Goal: Task Accomplishment & Management: Manage account settings

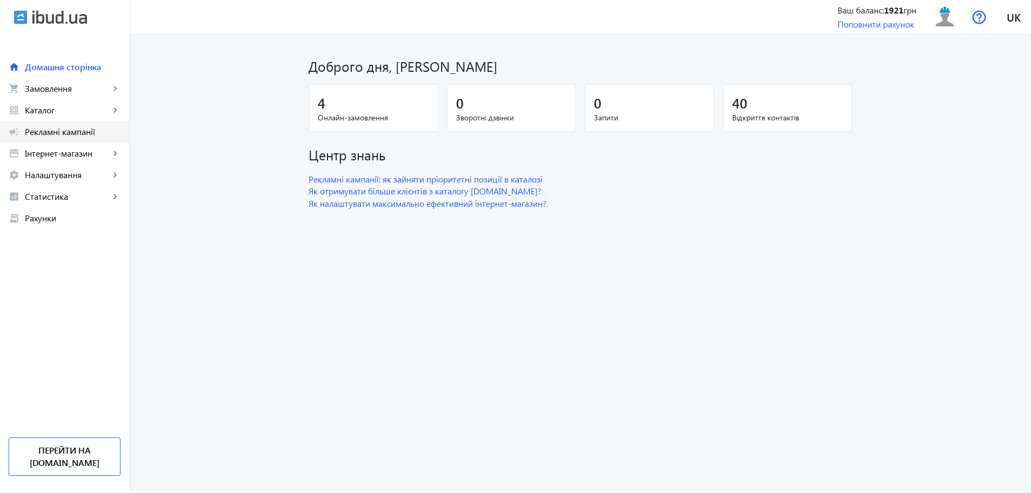
click at [65, 135] on span "Рекламні кампанії" at bounding box center [73, 131] width 96 height 11
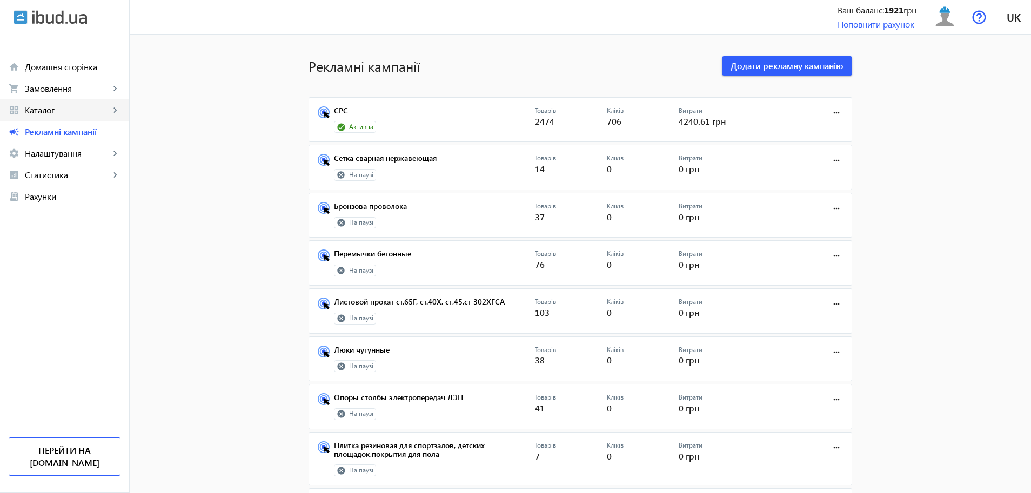
click at [47, 112] on span "Каталог" at bounding box center [67, 110] width 85 height 11
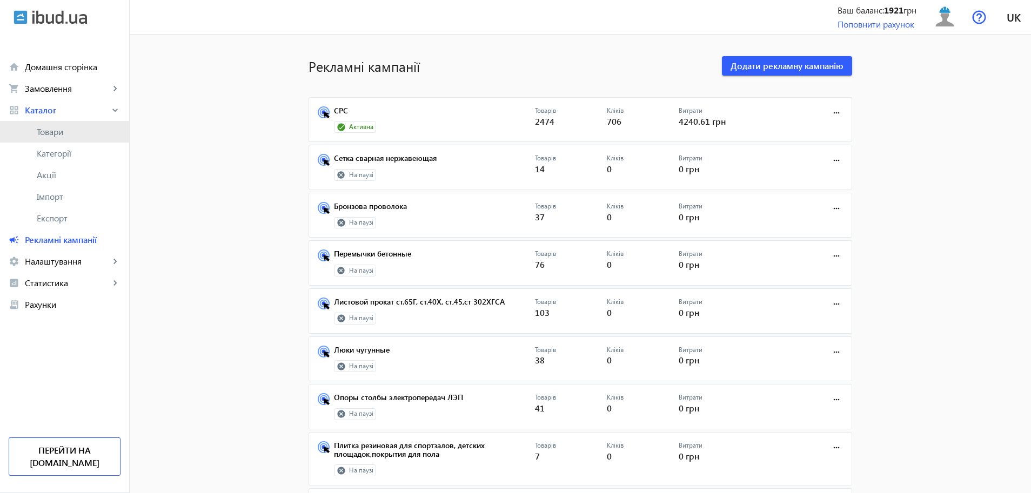
click at [50, 131] on span "Товари" at bounding box center [79, 131] width 84 height 11
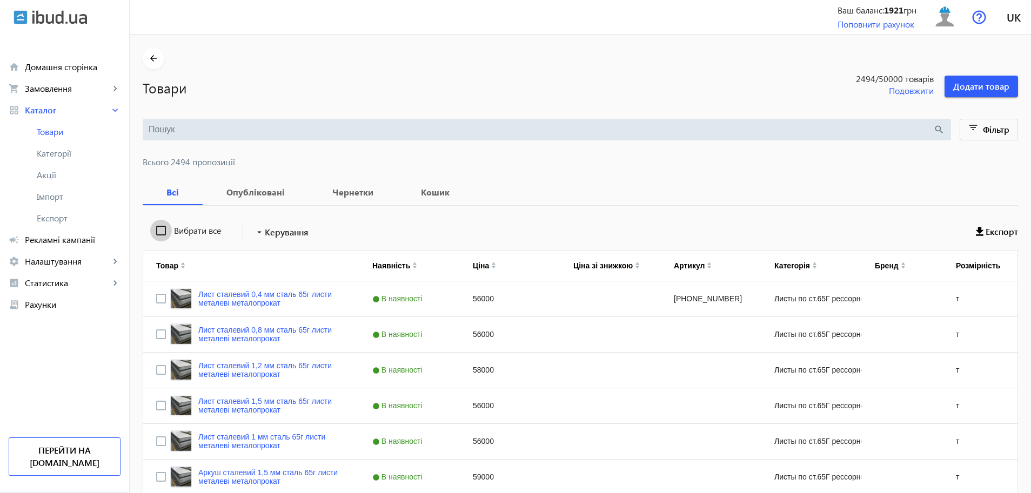
click at [153, 232] on input "Вибрати все" at bounding box center [161, 231] width 22 height 22
checkbox input "true"
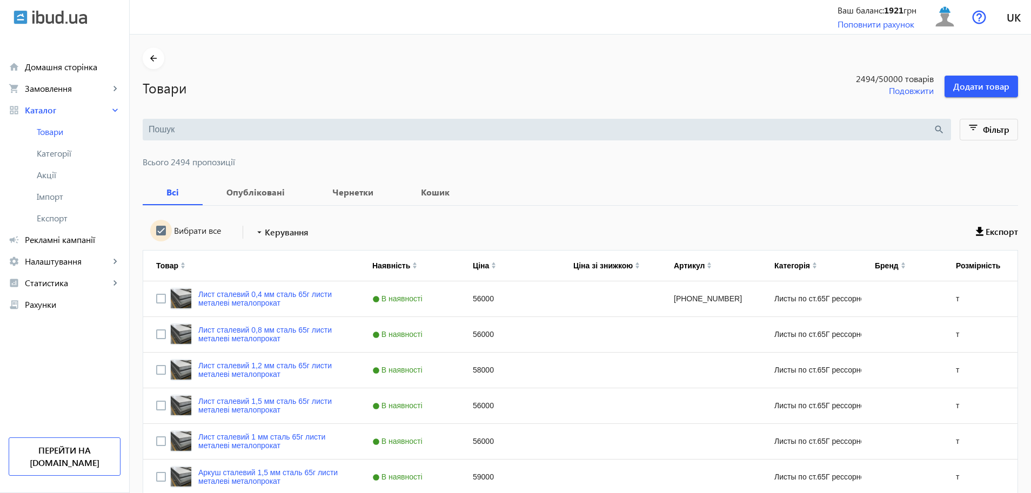
checkbox input "true"
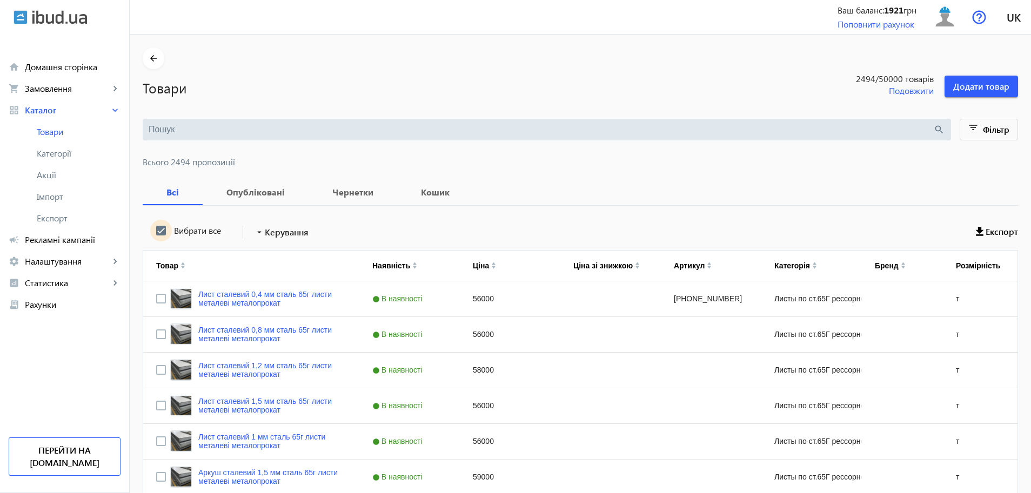
checkbox input "true"
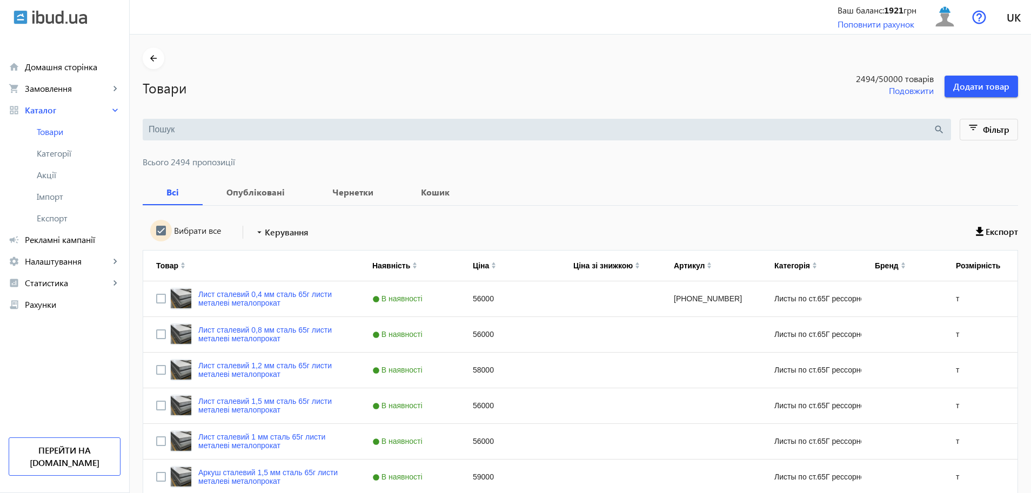
checkbox input "true"
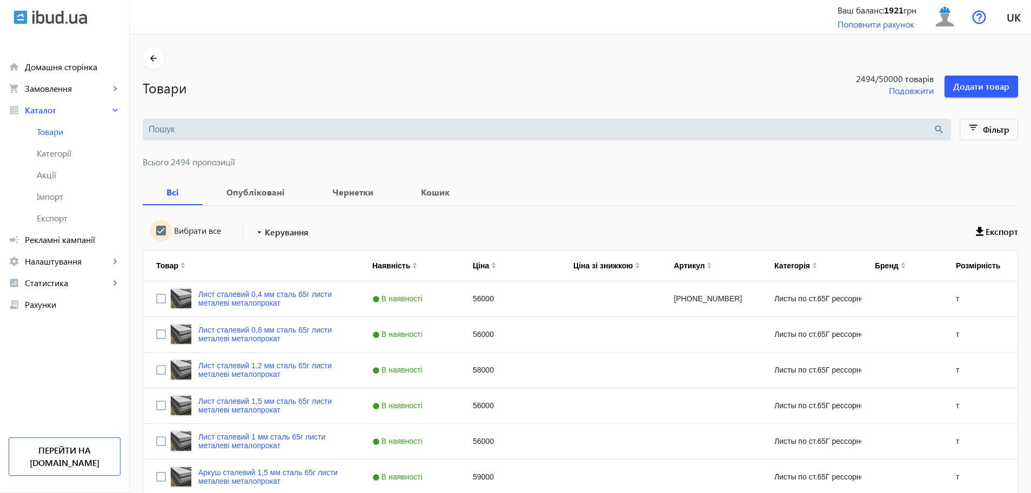
checkbox input "true"
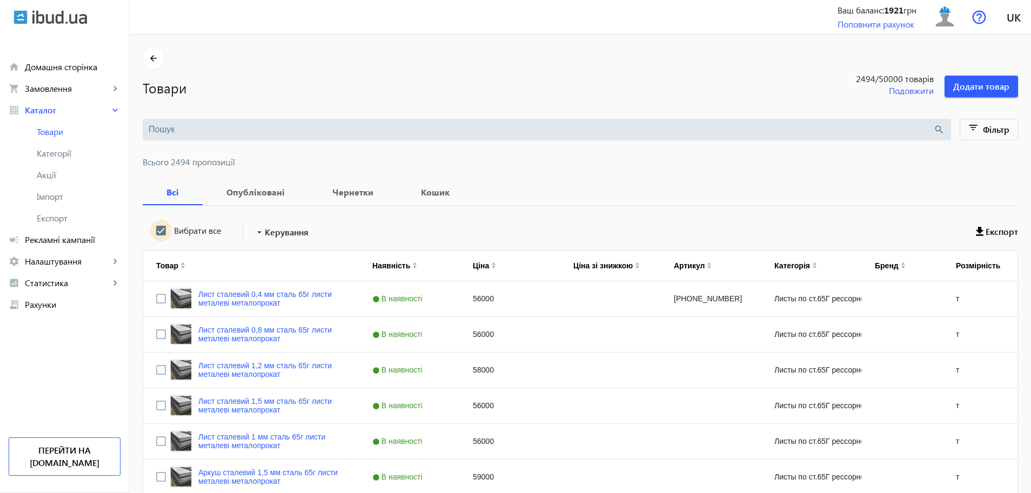
checkbox input "true"
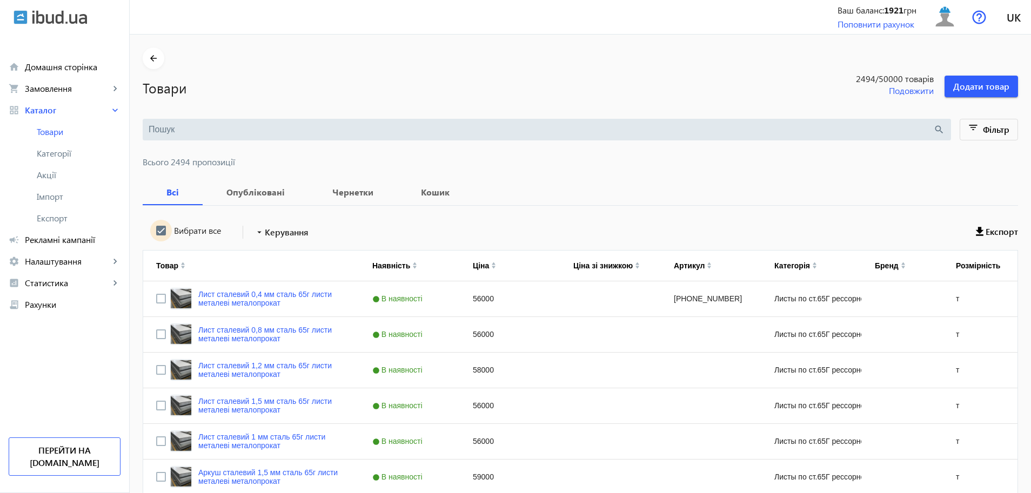
checkbox input "true"
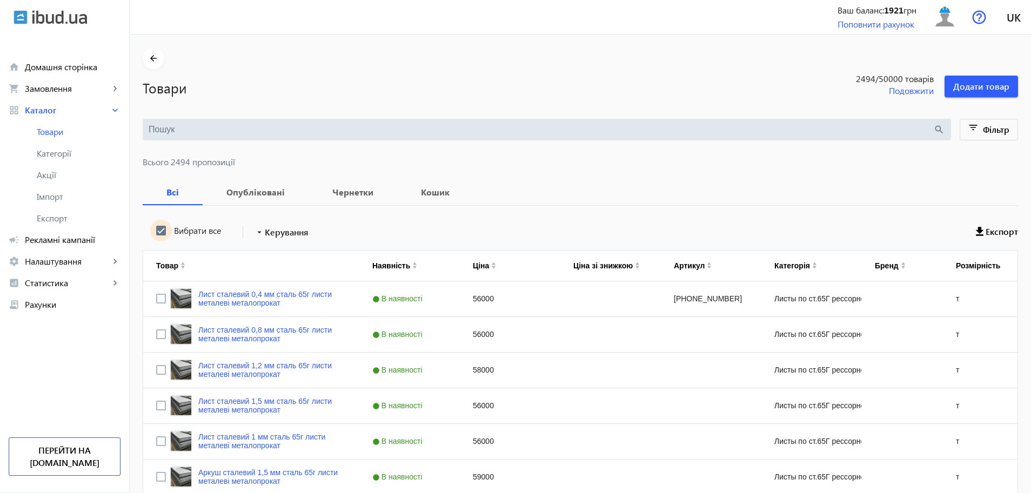
checkbox input "true"
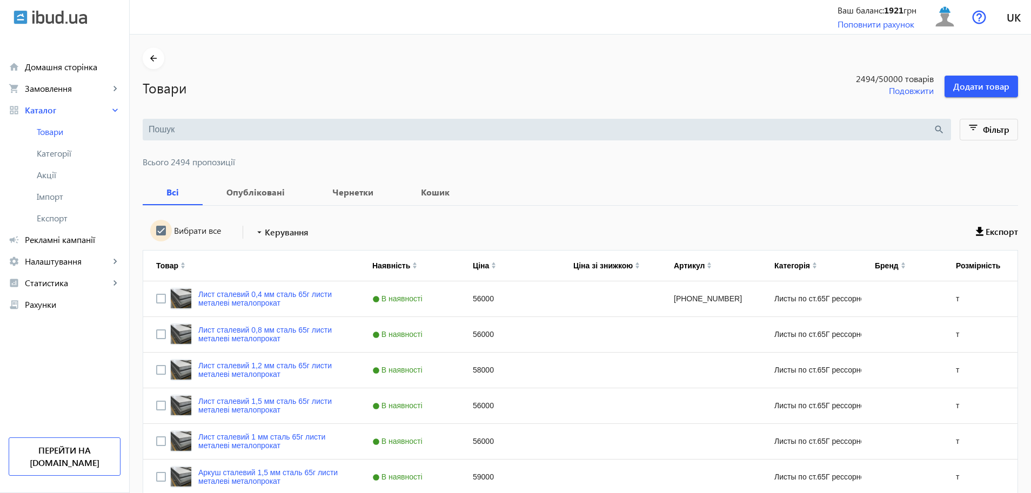
checkbox input "true"
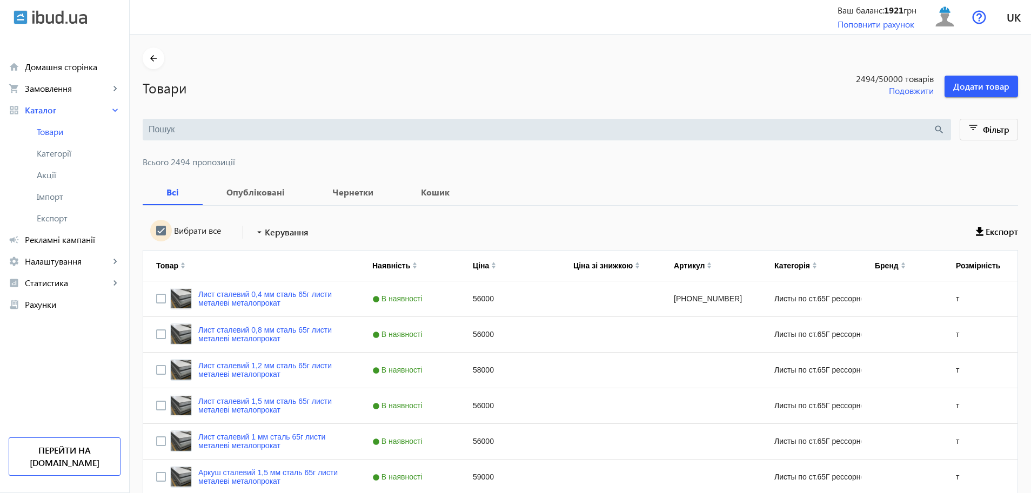
checkbox input "true"
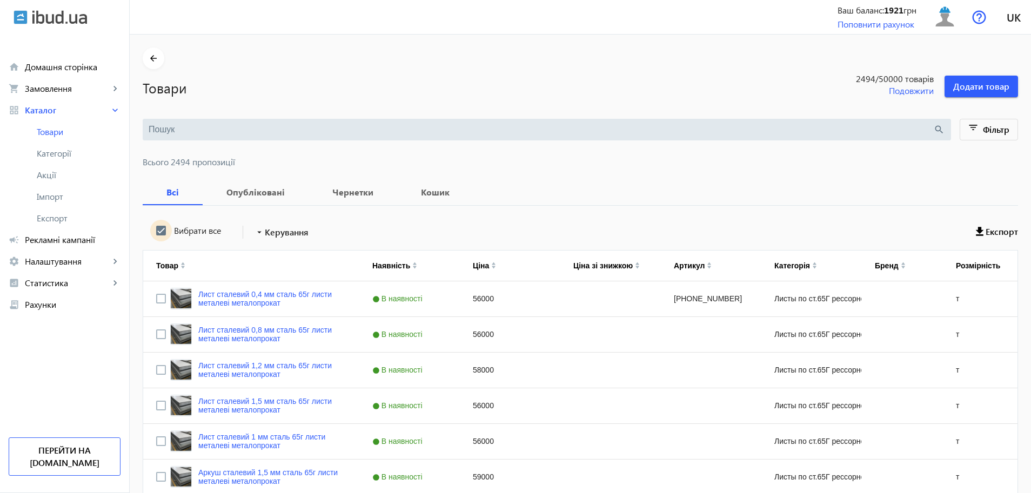
checkbox input "true"
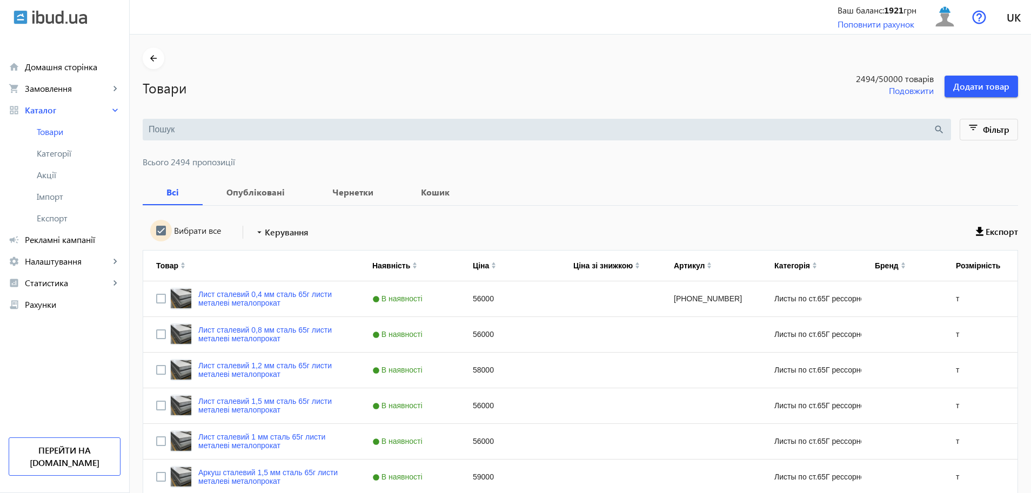
checkbox input "true"
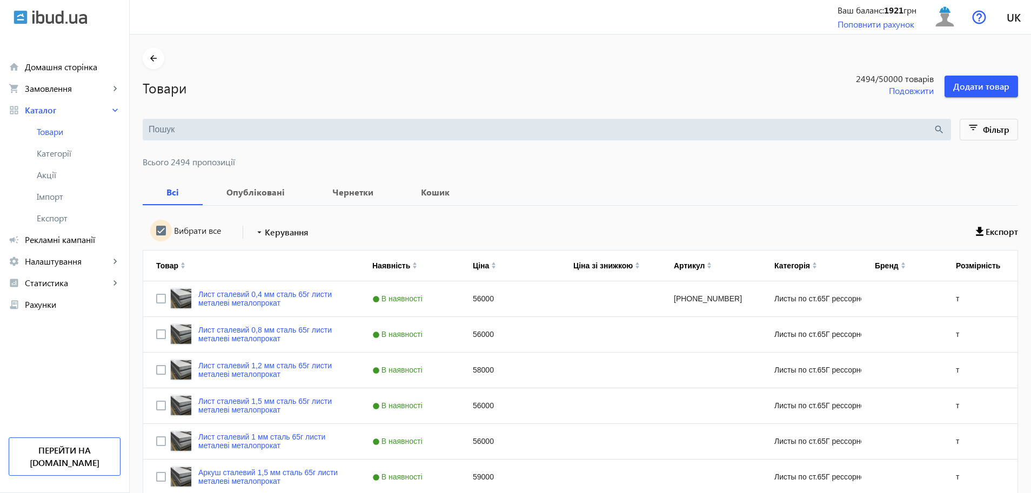
checkbox input "true"
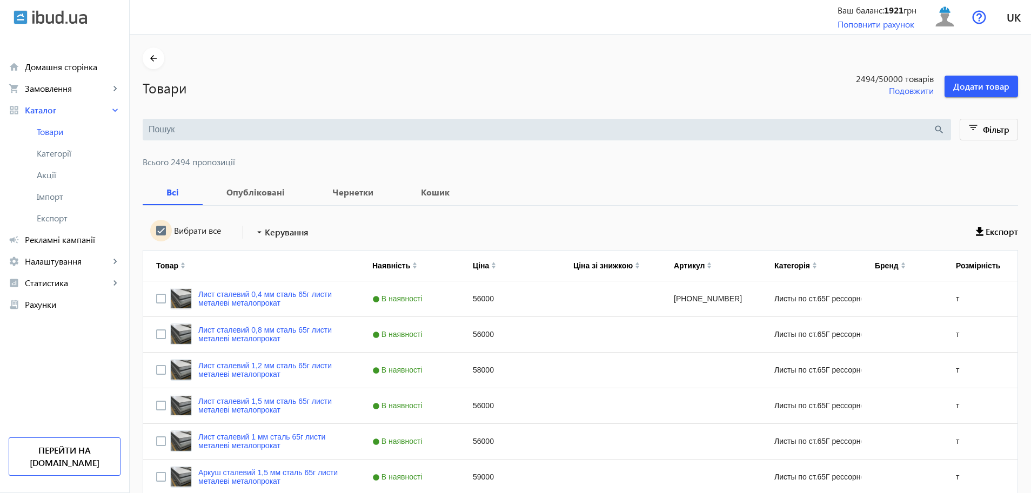
checkbox input "true"
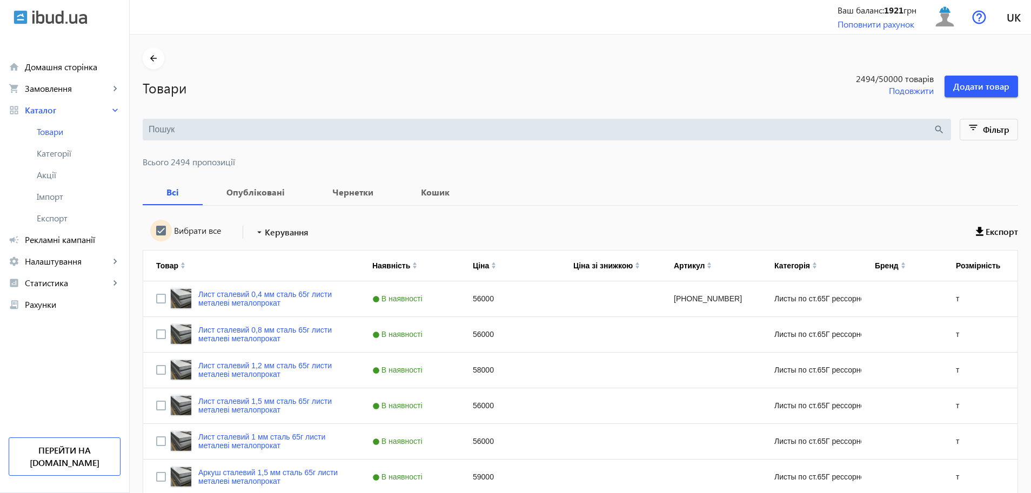
checkbox input "true"
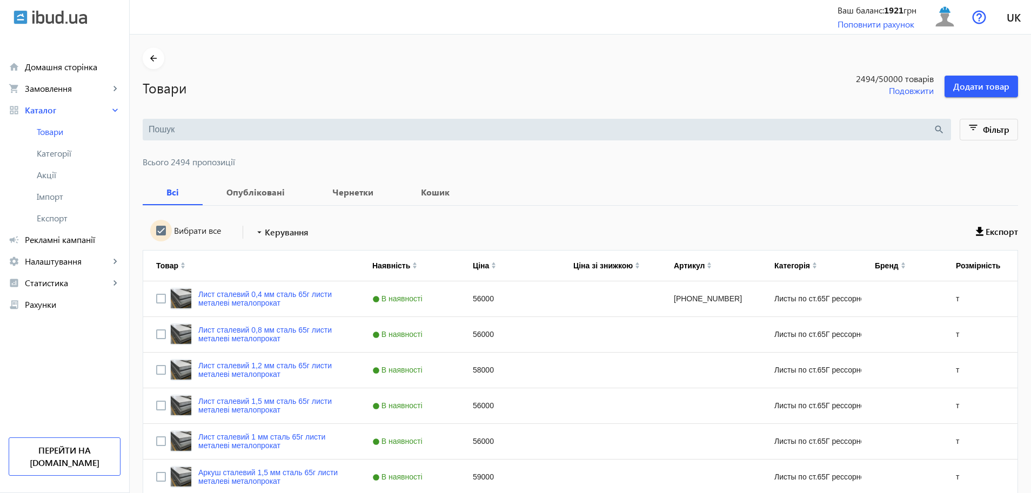
checkbox input "true"
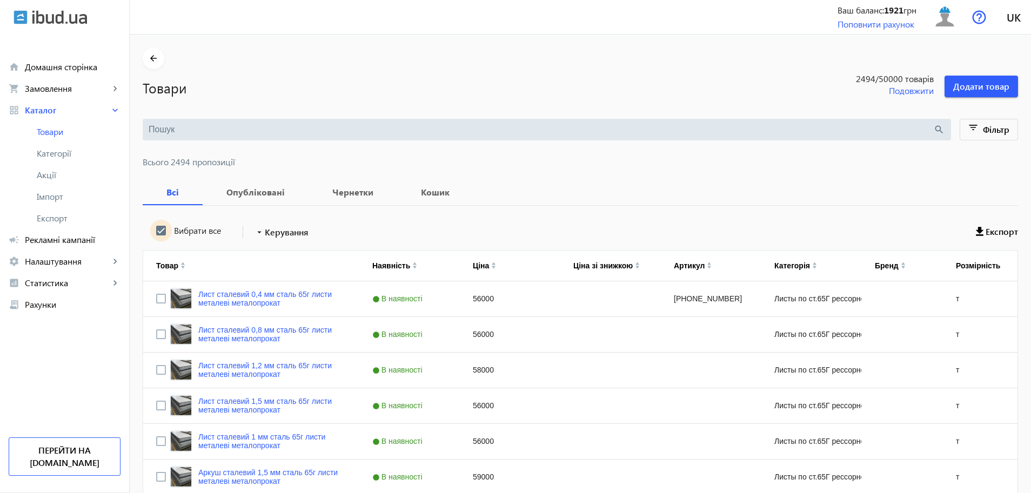
checkbox input "true"
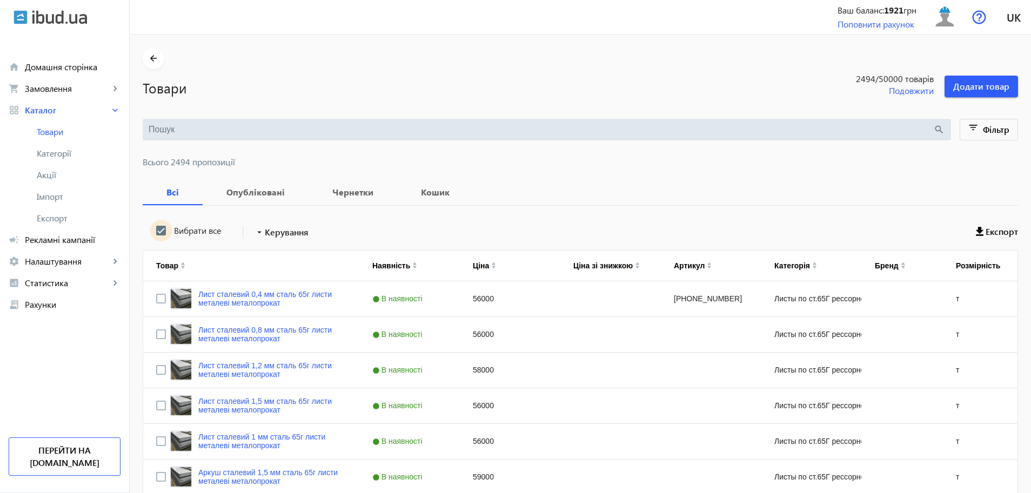
checkbox input "true"
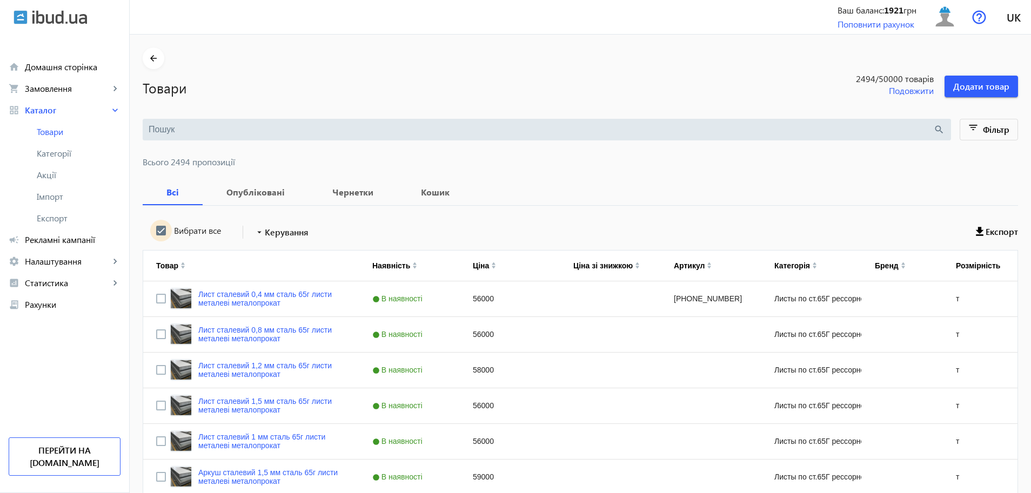
checkbox input "true"
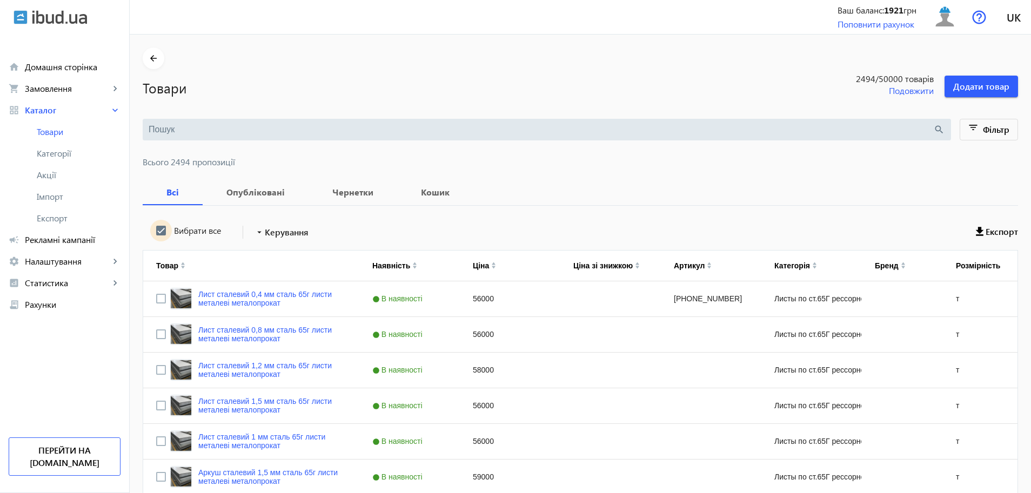
checkbox input "true"
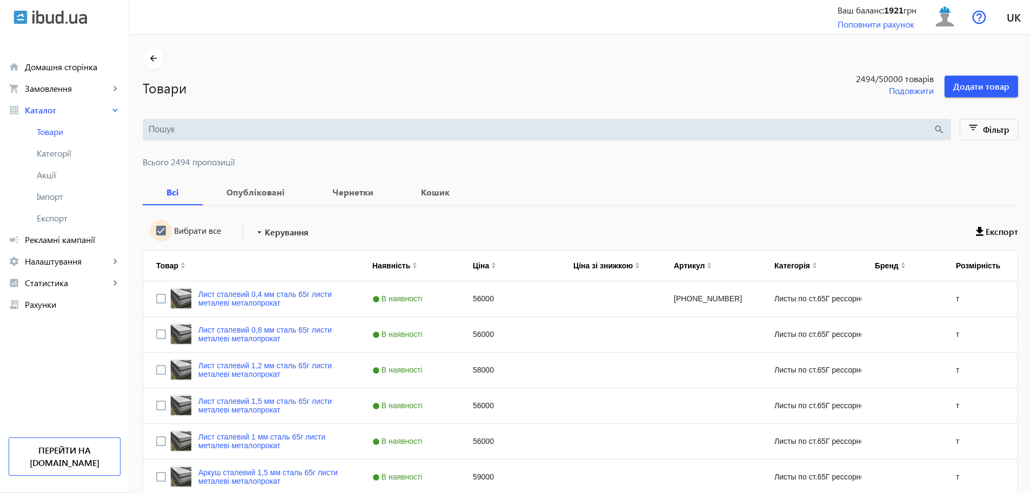
checkbox input "true"
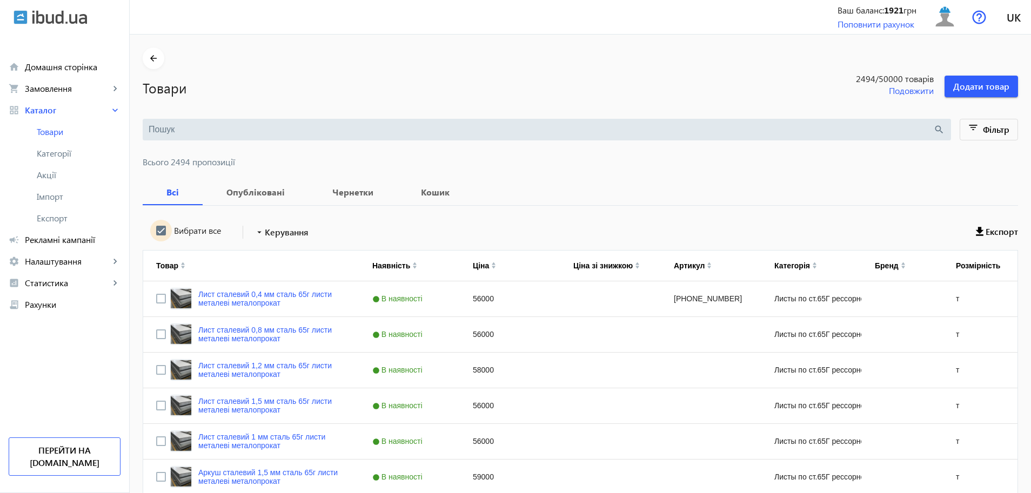
checkbox input "true"
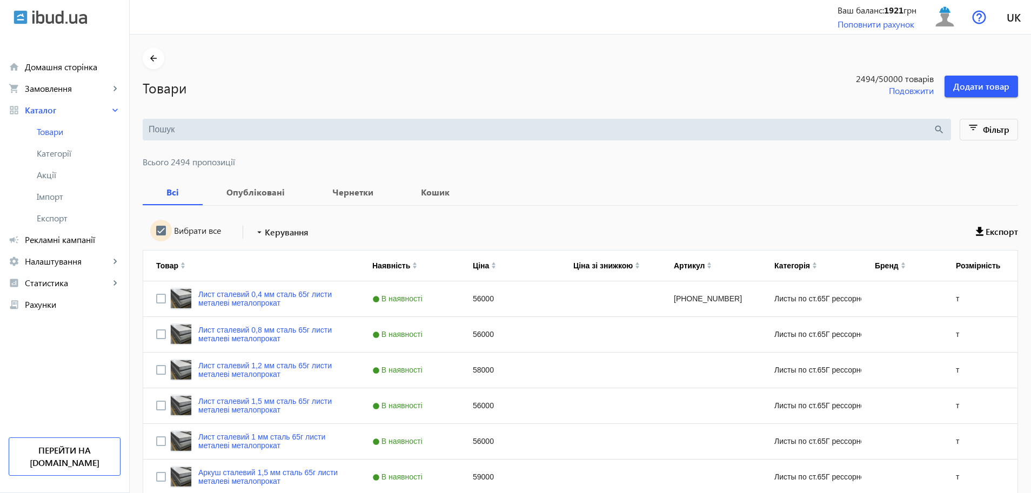
checkbox input "true"
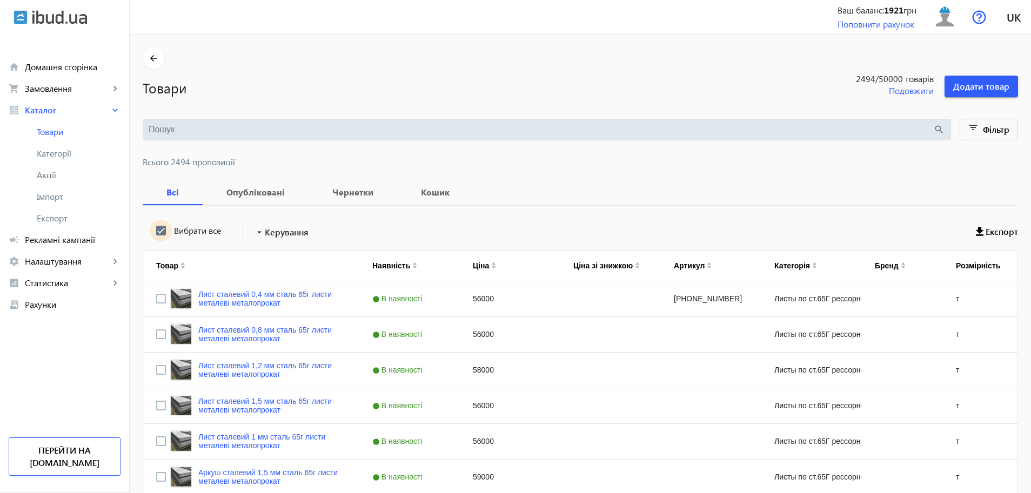
checkbox input "true"
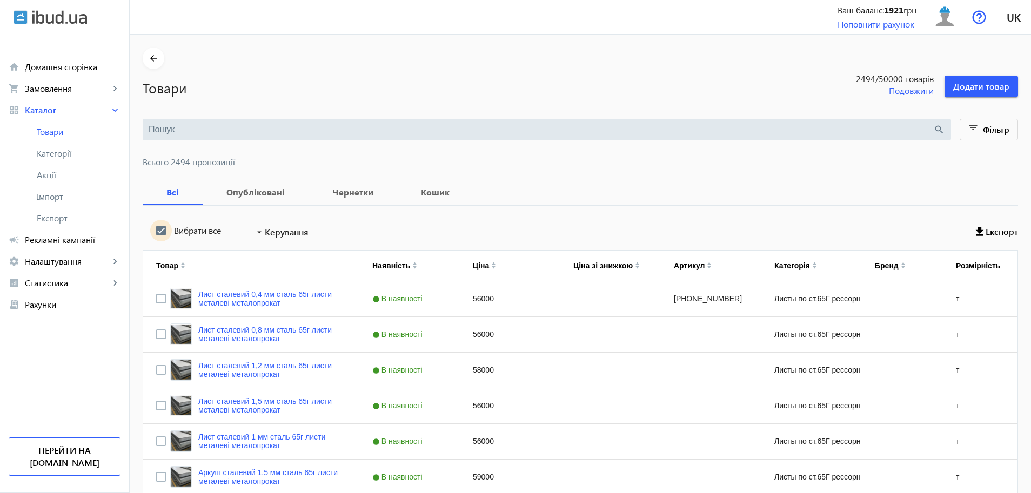
checkbox input "true"
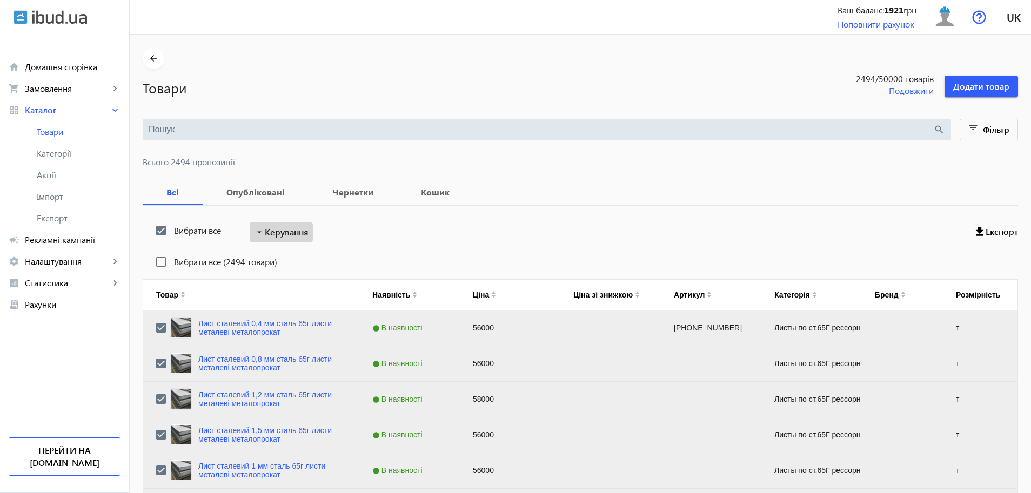
click at [282, 235] on span "Керування" at bounding box center [287, 232] width 44 height 13
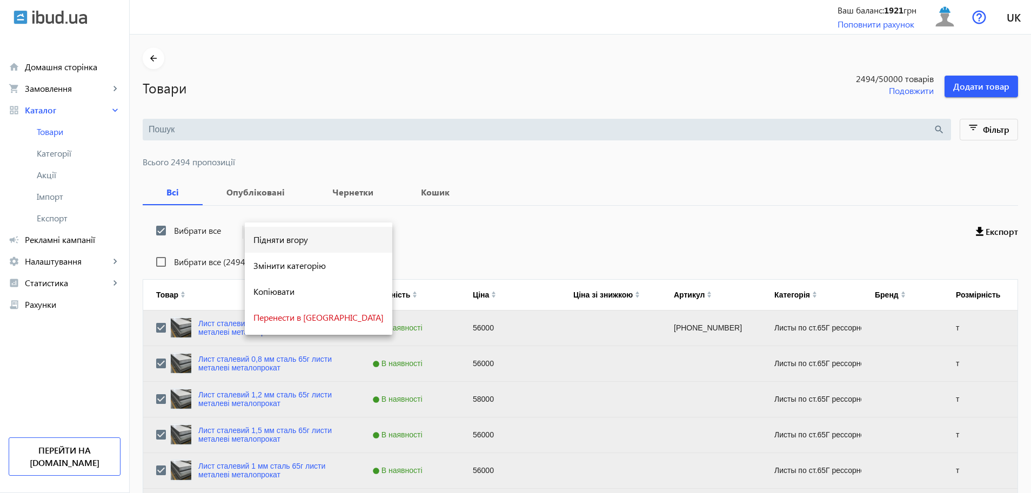
click at [294, 243] on span "Підняти вгору" at bounding box center [318, 240] width 130 height 9
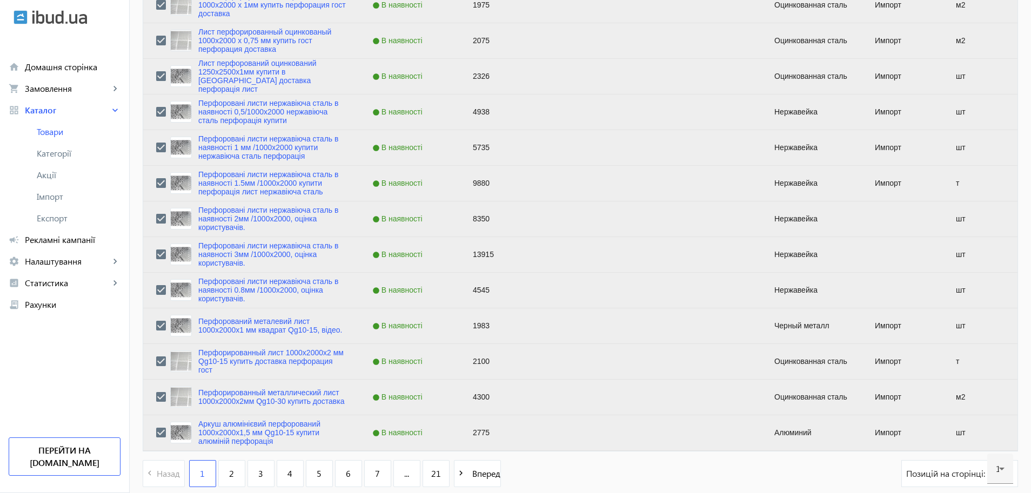
scroll to position [4193, 0]
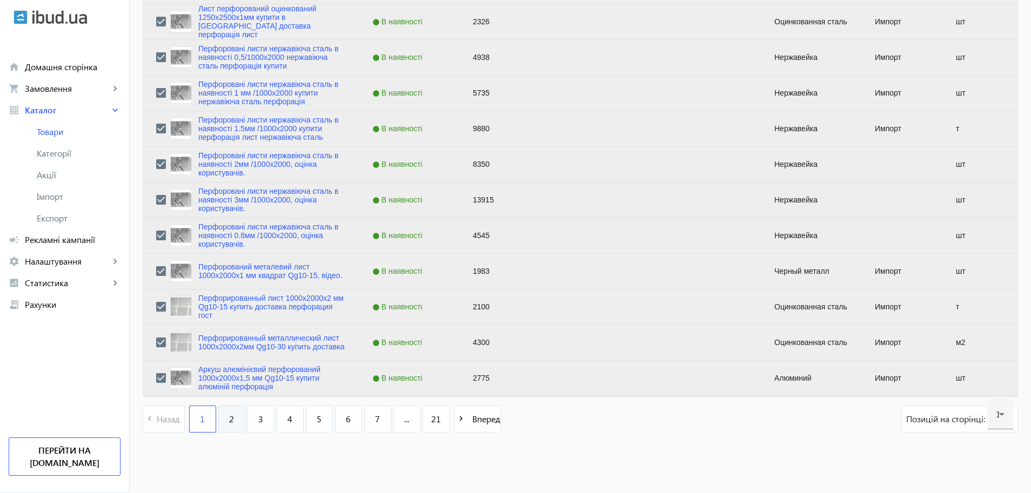
click at [230, 421] on link "2" at bounding box center [231, 419] width 27 height 27
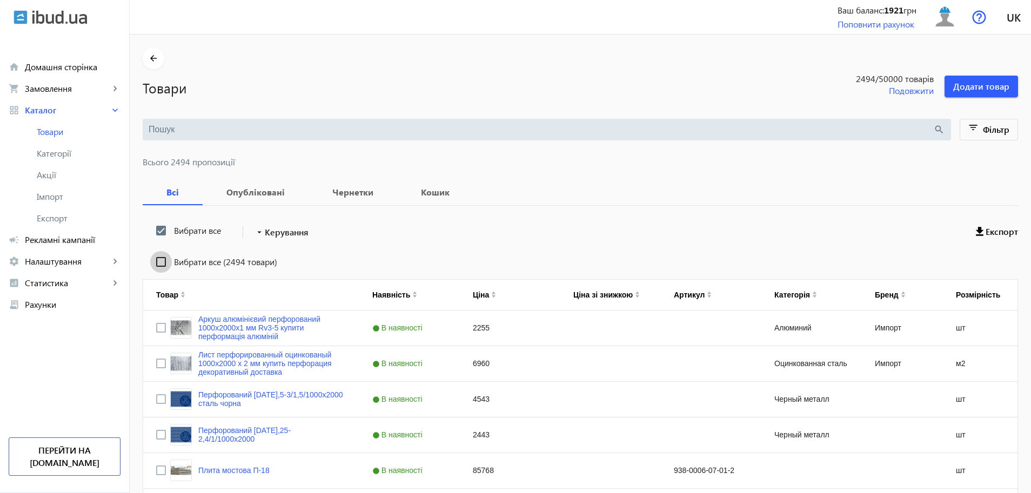
click at [155, 262] on input "Вибрати все (2494 товари)" at bounding box center [161, 262] width 22 height 22
checkbox input "false"
click at [154, 232] on input "Вибрати все" at bounding box center [161, 231] width 22 height 22
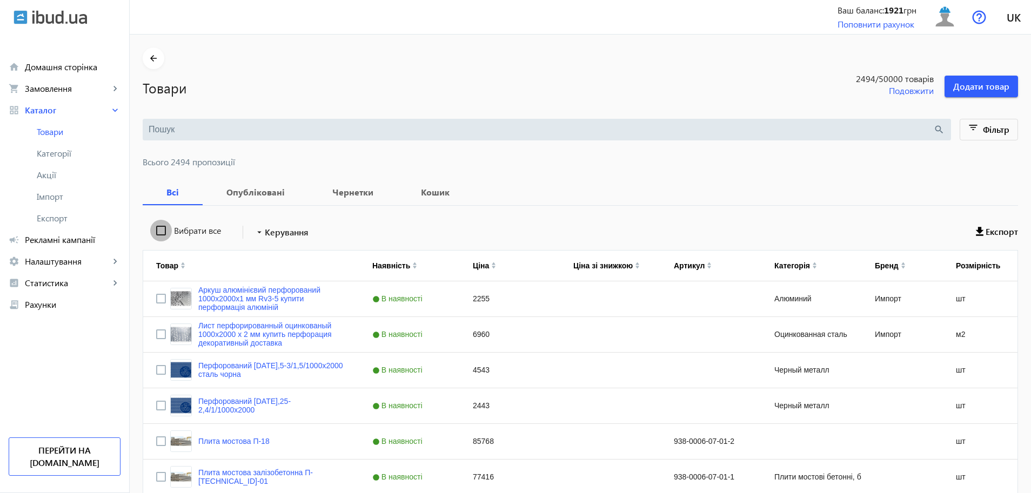
click at [154, 232] on input "Вибрати все" at bounding box center [161, 231] width 22 height 22
checkbox input "true"
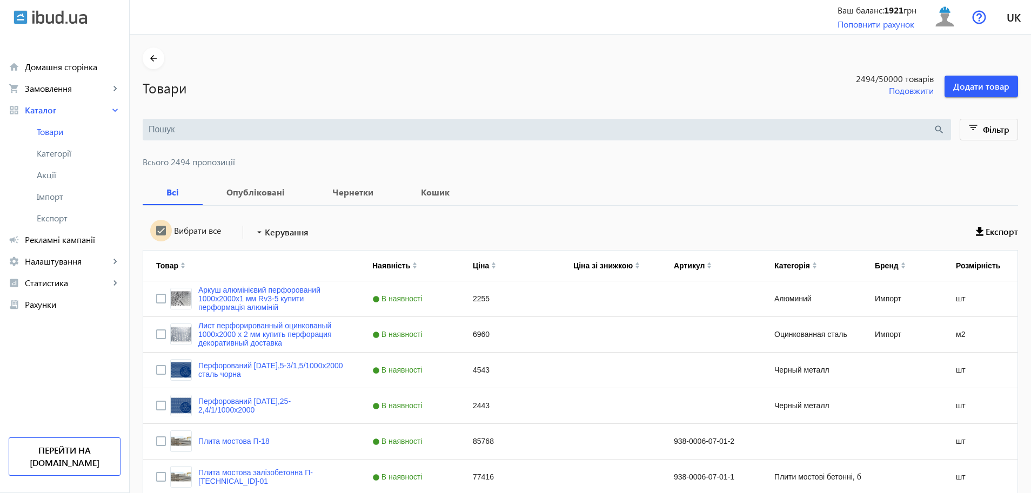
checkbox input "true"
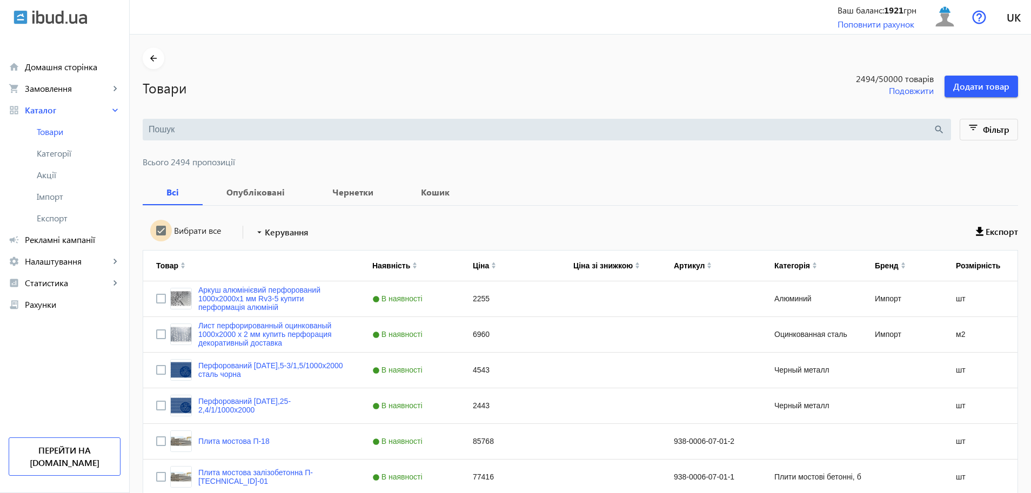
checkbox input "true"
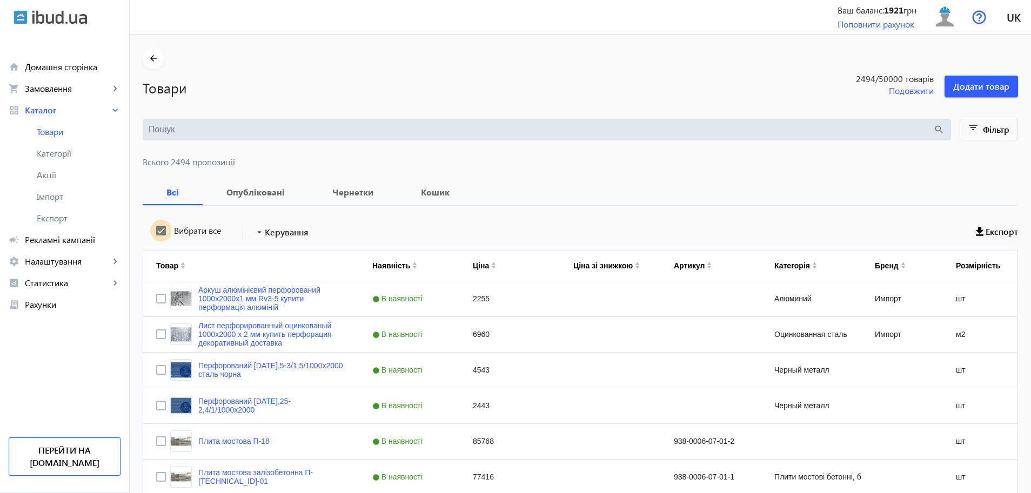
checkbox input "true"
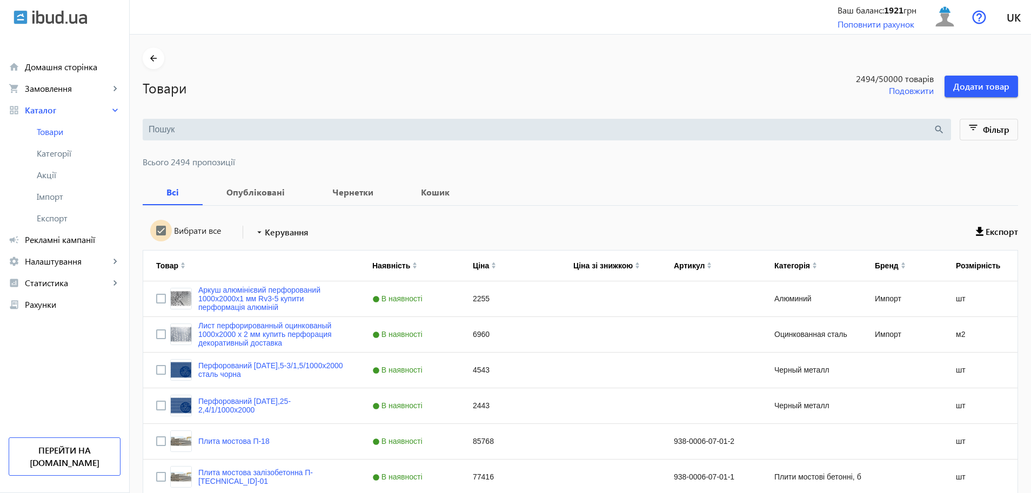
checkbox input "true"
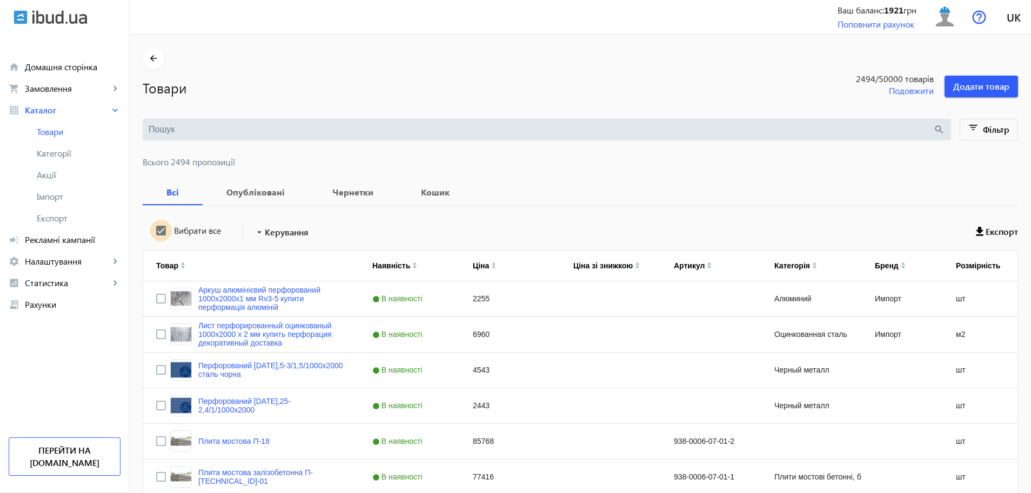
checkbox input "true"
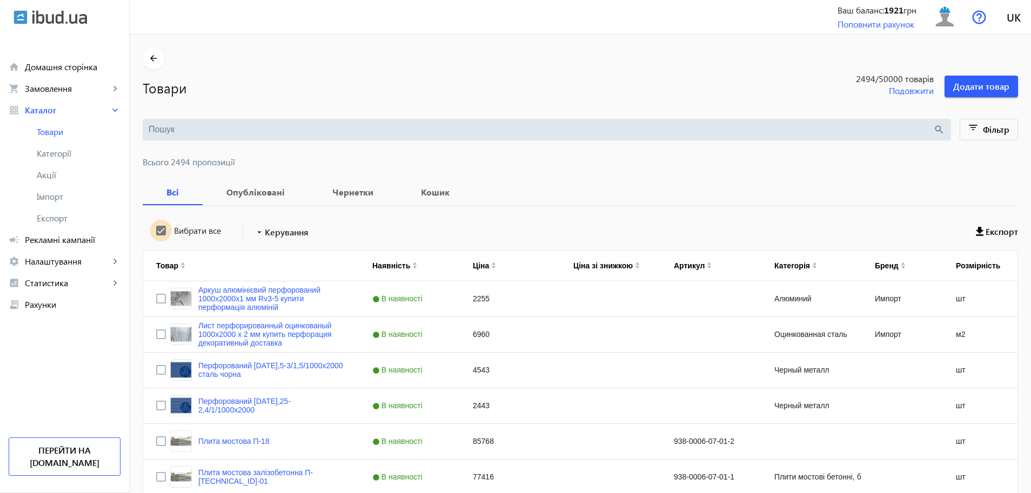
checkbox input "true"
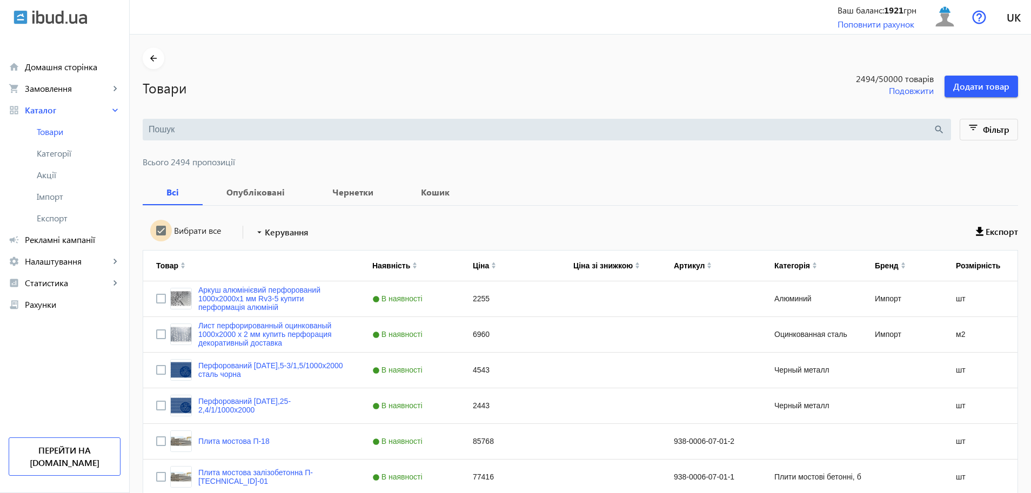
checkbox input "true"
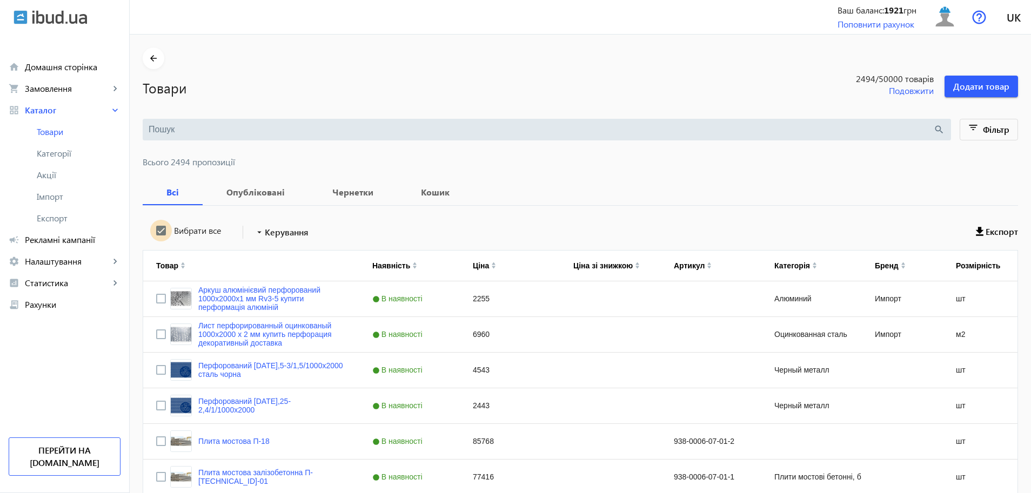
checkbox input "true"
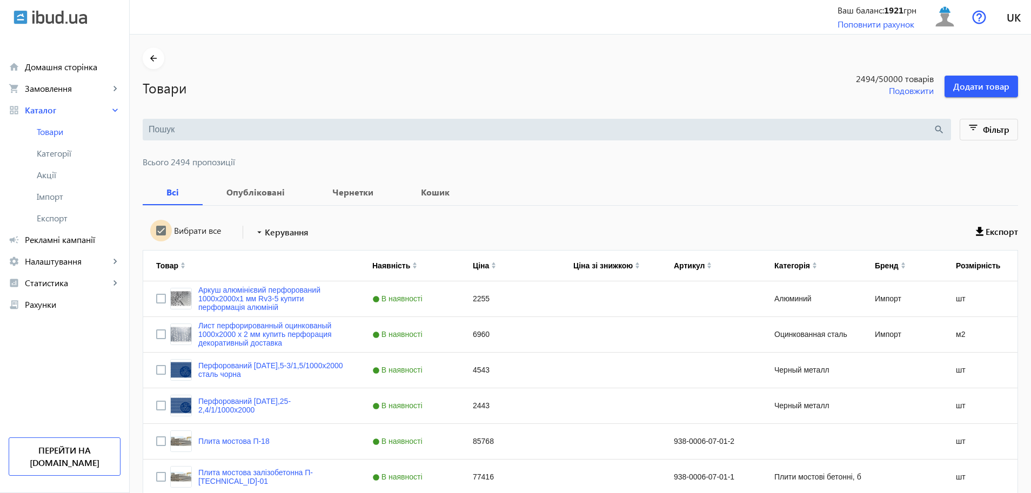
checkbox input "true"
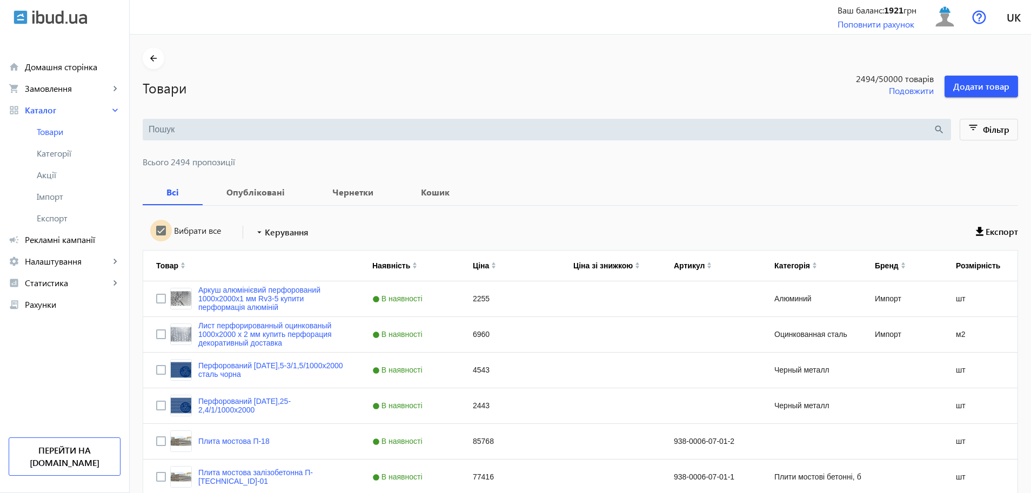
checkbox input "true"
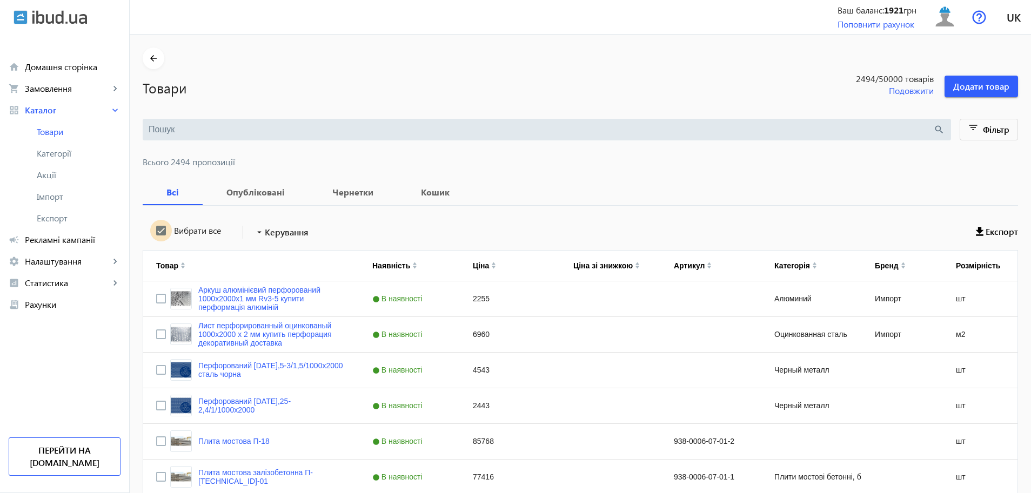
checkbox input "true"
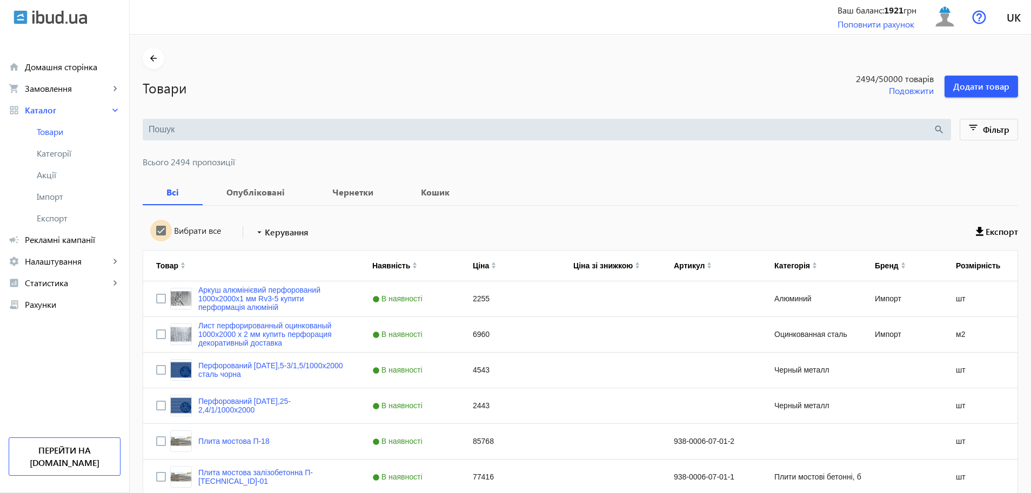
checkbox input "true"
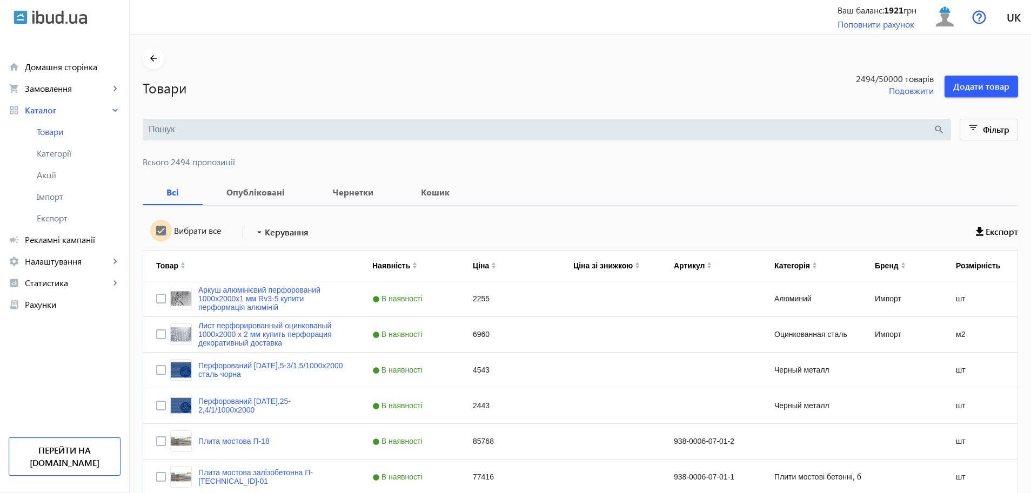
checkbox input "true"
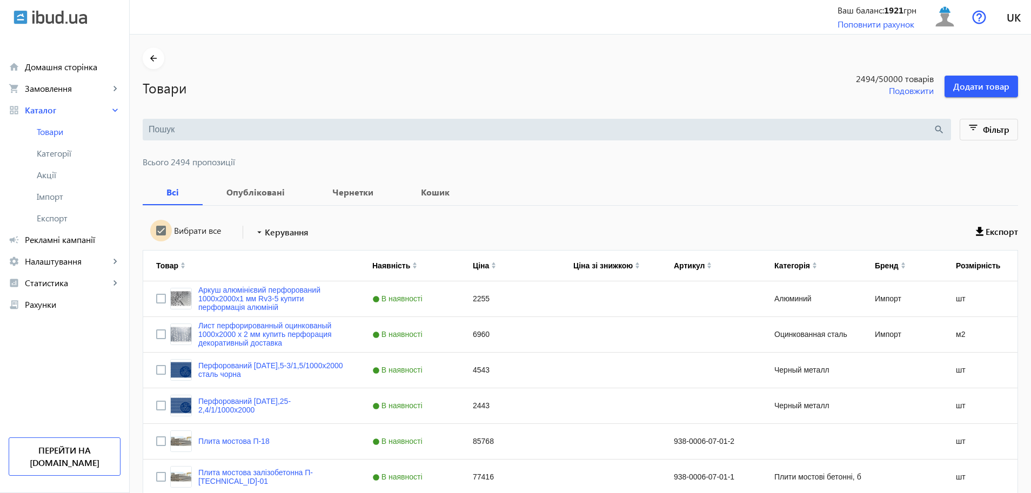
checkbox input "true"
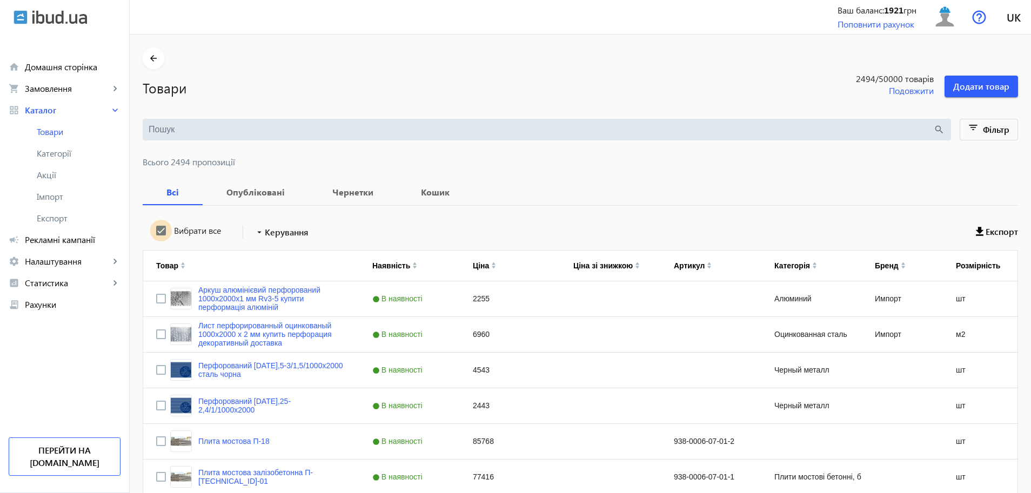
checkbox input "true"
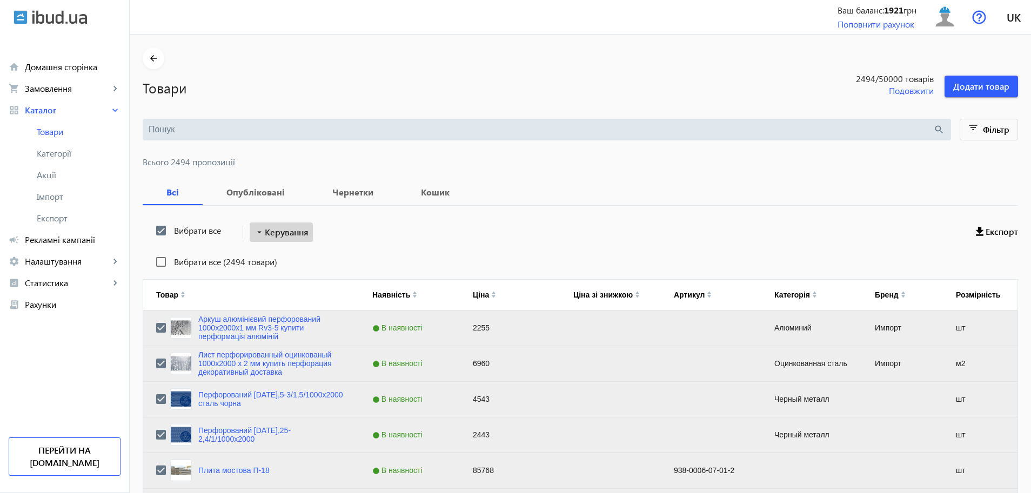
click at [271, 232] on span "Керування" at bounding box center [287, 232] width 44 height 13
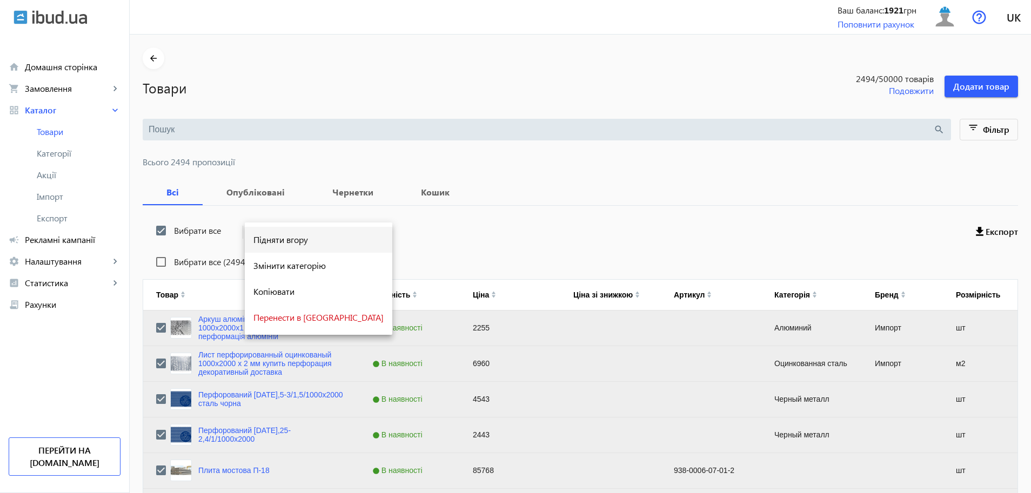
click at [283, 242] on span "Підняти вгору" at bounding box center [318, 240] width 130 height 9
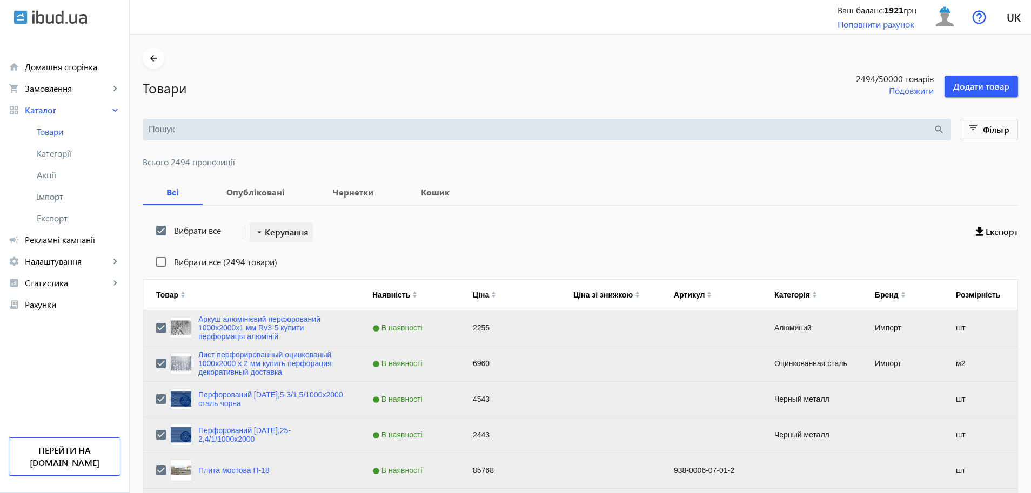
click at [265, 236] on span "Керування" at bounding box center [287, 232] width 44 height 13
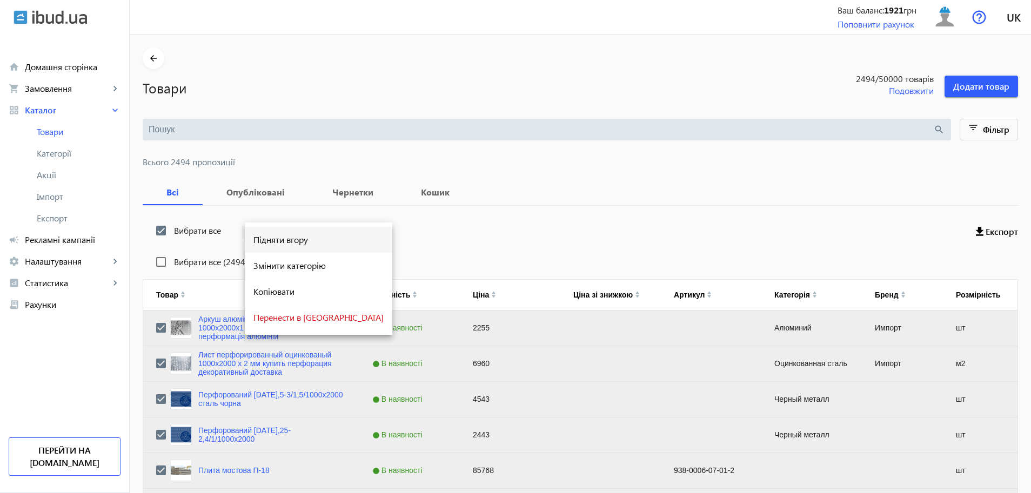
click at [276, 238] on span "Підняти вгору" at bounding box center [318, 240] width 130 height 9
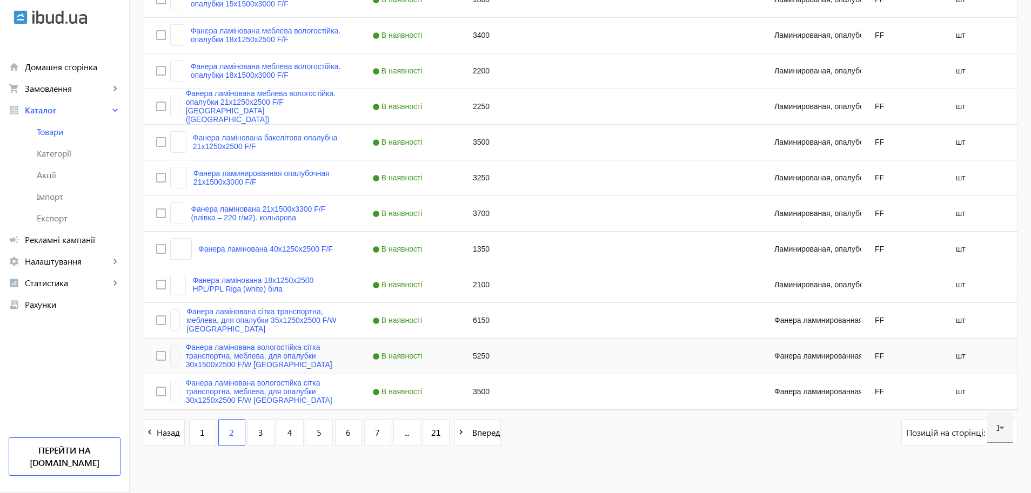
scroll to position [4163, 0]
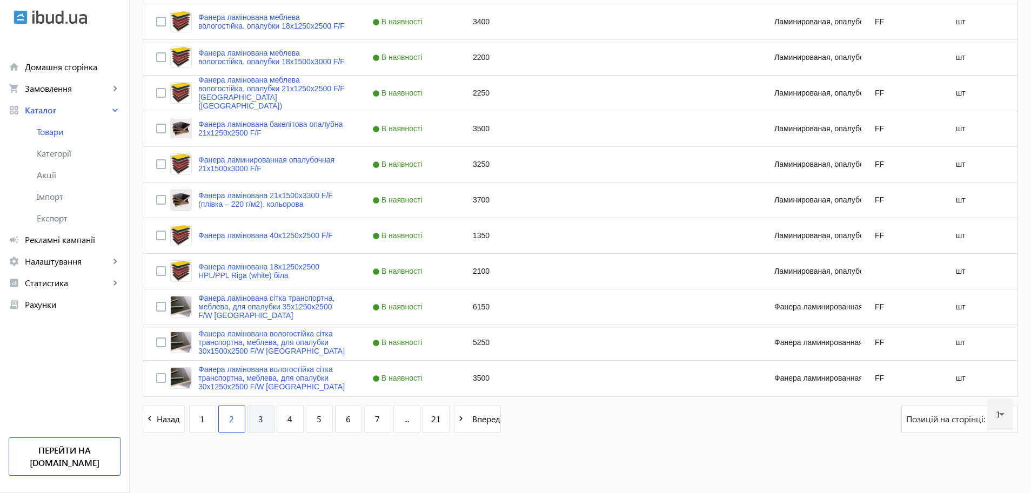
click at [260, 425] on link "3" at bounding box center [260, 419] width 27 height 27
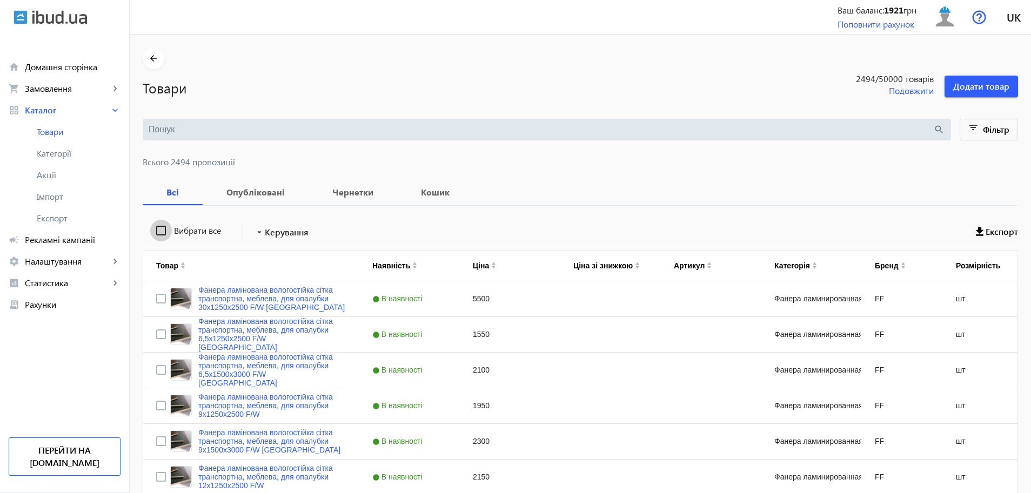
click at [150, 232] on input "Вибрати все" at bounding box center [161, 231] width 22 height 22
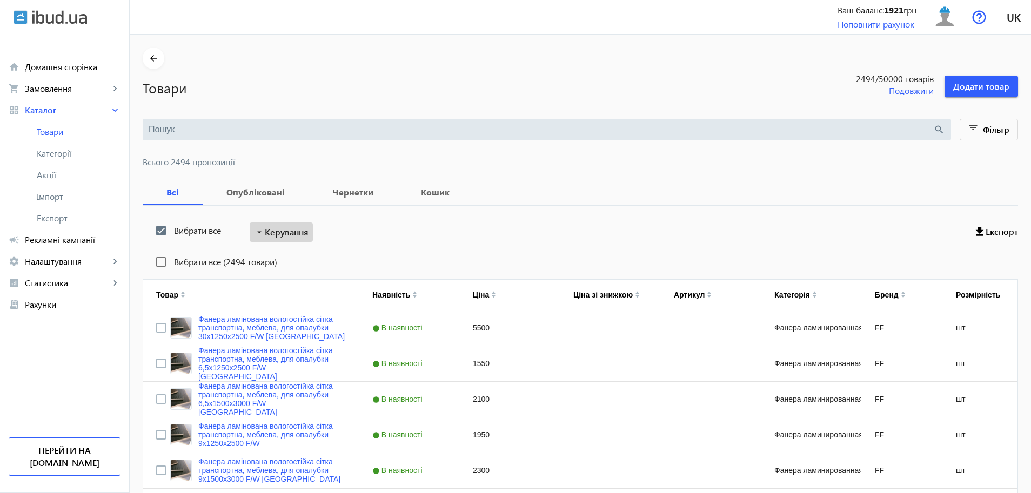
click at [281, 233] on span "Керування" at bounding box center [287, 232] width 44 height 13
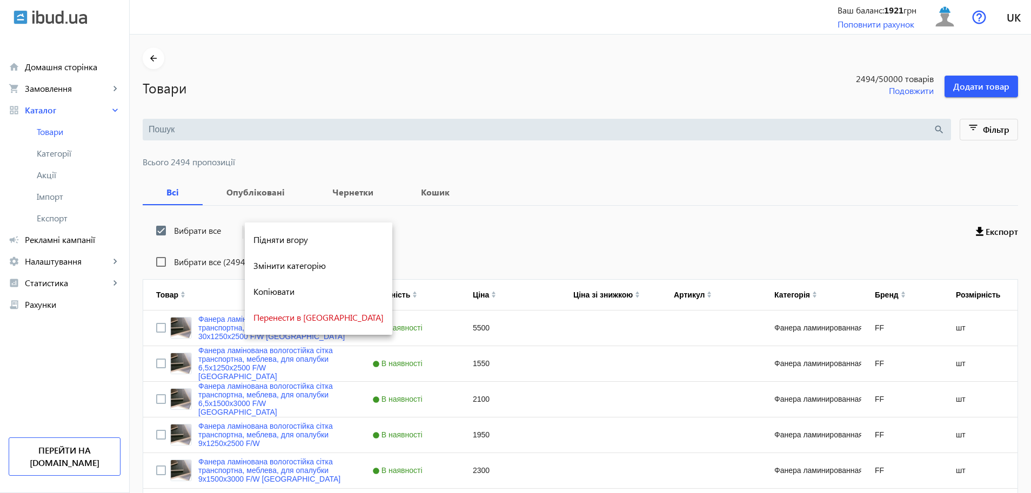
click at [152, 232] on div at bounding box center [515, 246] width 1031 height 493
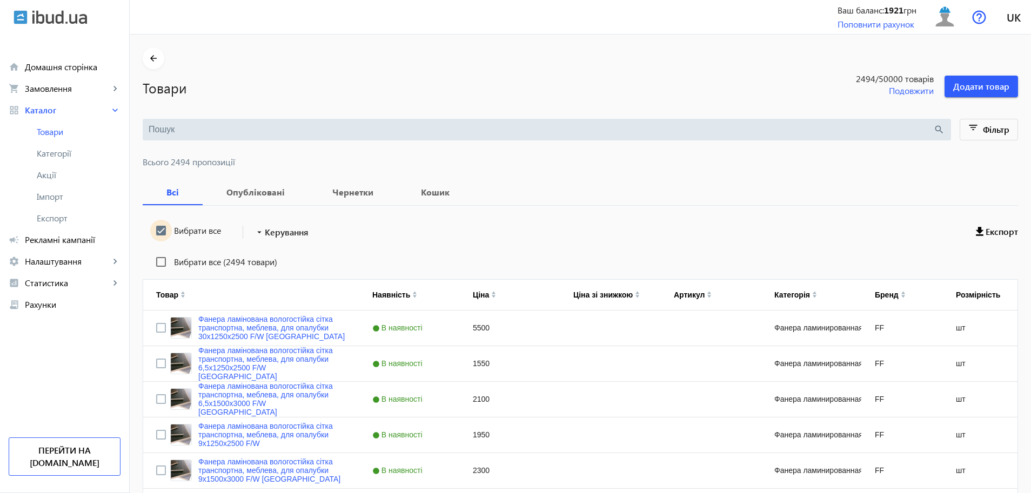
click at [151, 229] on input "Вибрати все" at bounding box center [161, 231] width 22 height 22
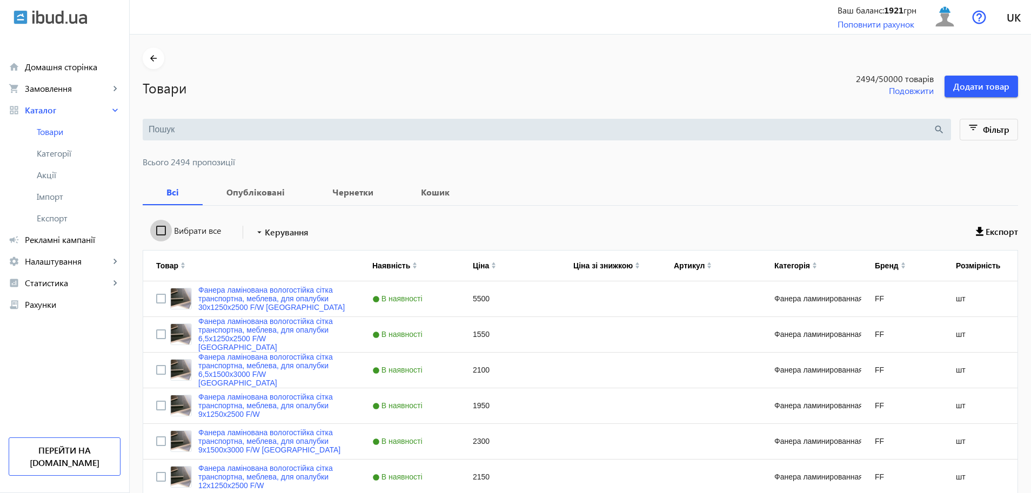
click at [151, 229] on input "Вибрати все" at bounding box center [161, 231] width 22 height 22
checkbox input "true"
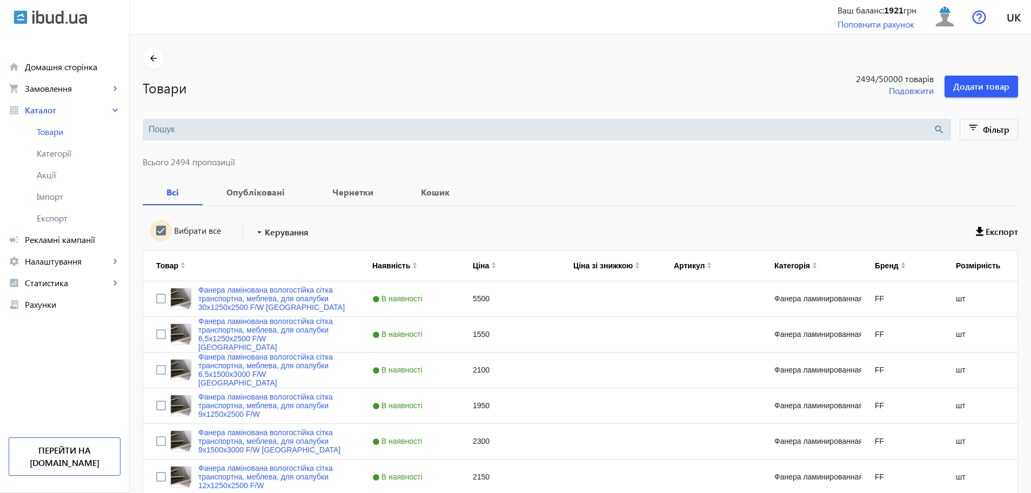
checkbox input "true"
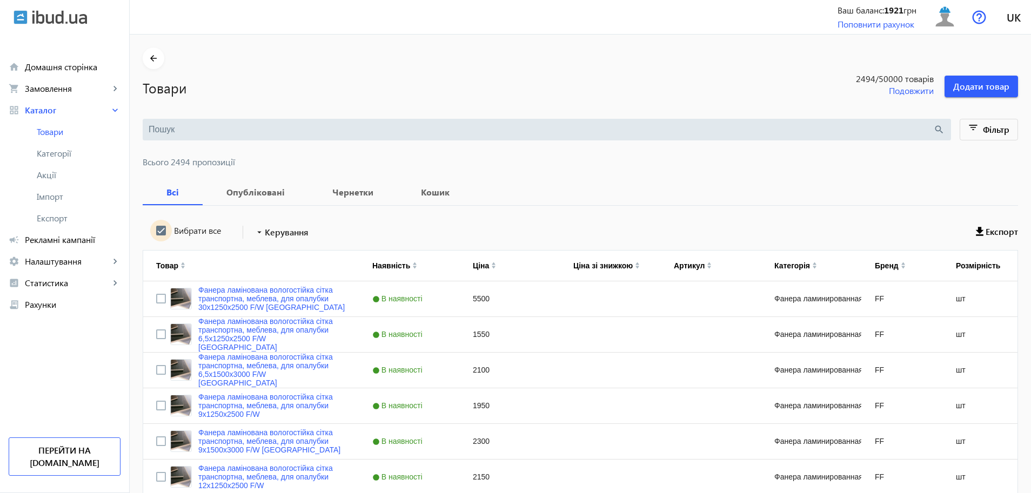
checkbox input "true"
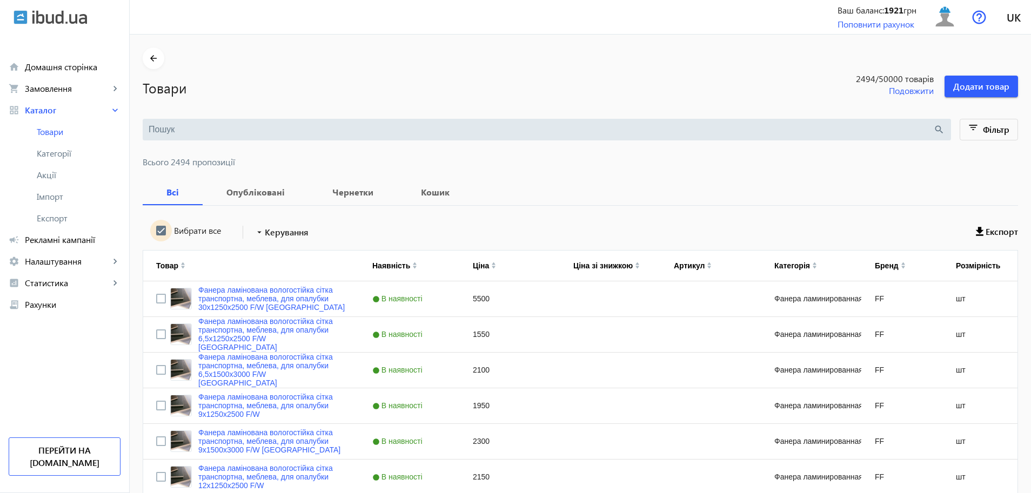
checkbox input "true"
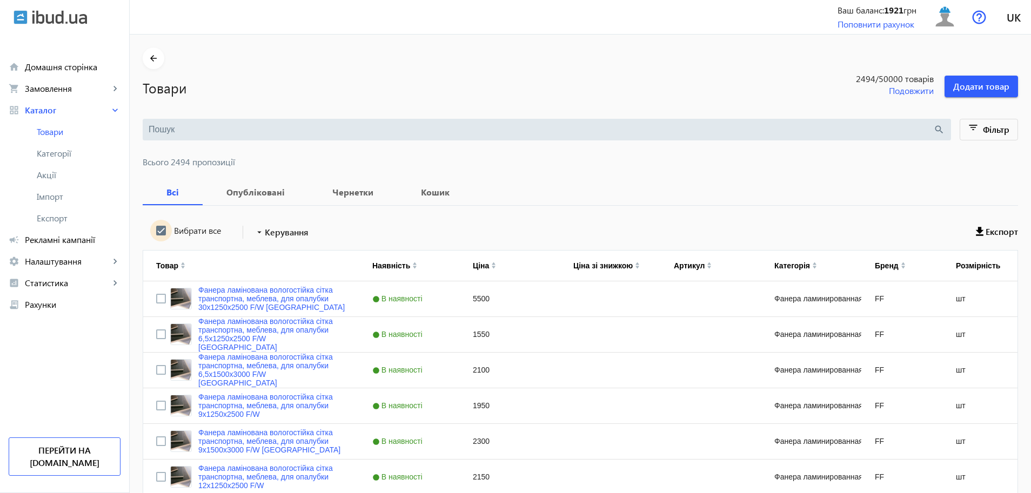
checkbox input "true"
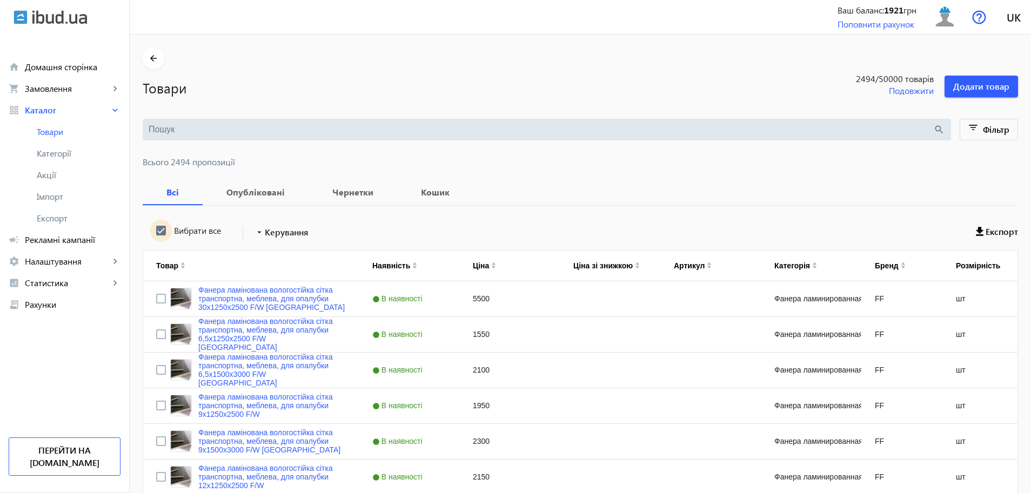
checkbox input "true"
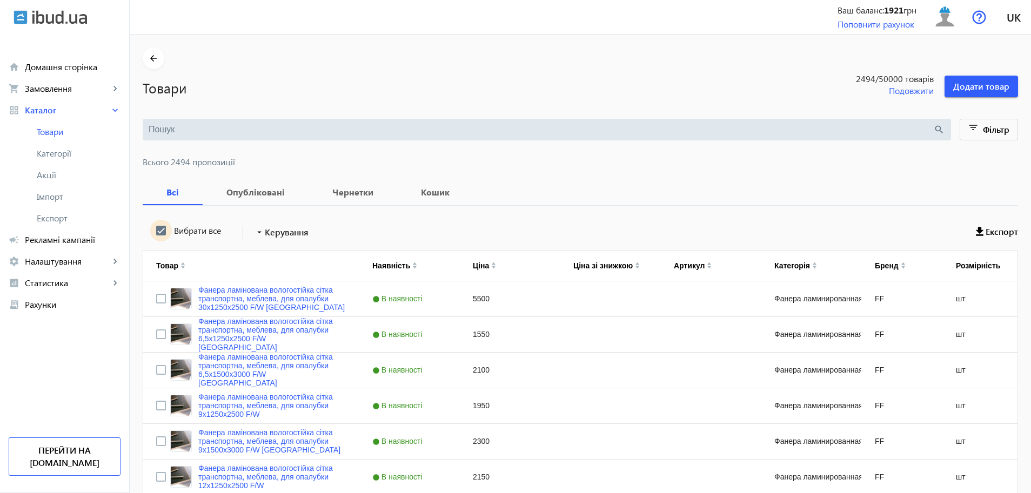
checkbox input "true"
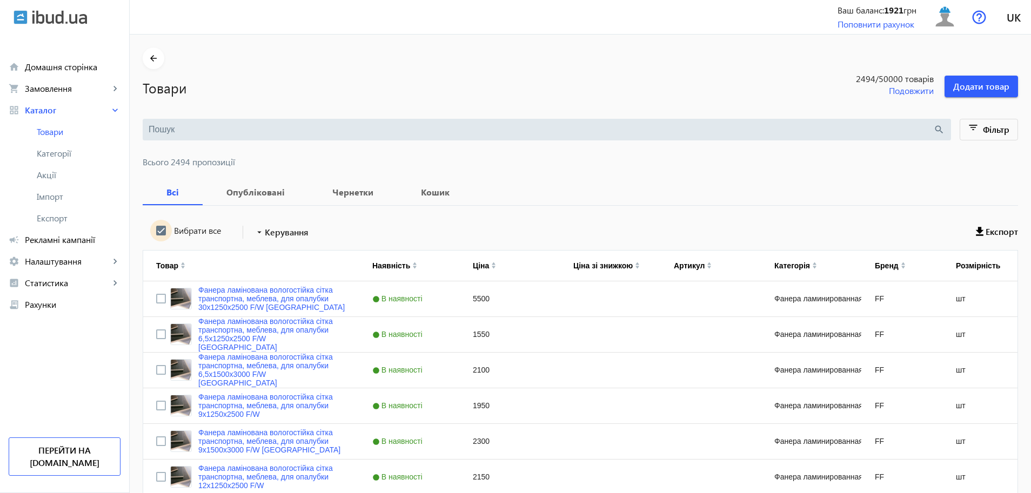
checkbox input "true"
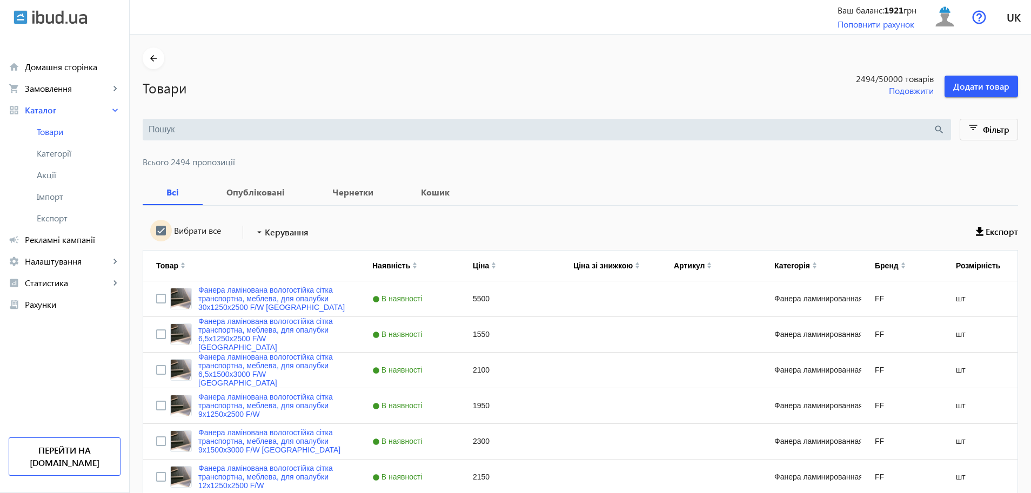
checkbox input "true"
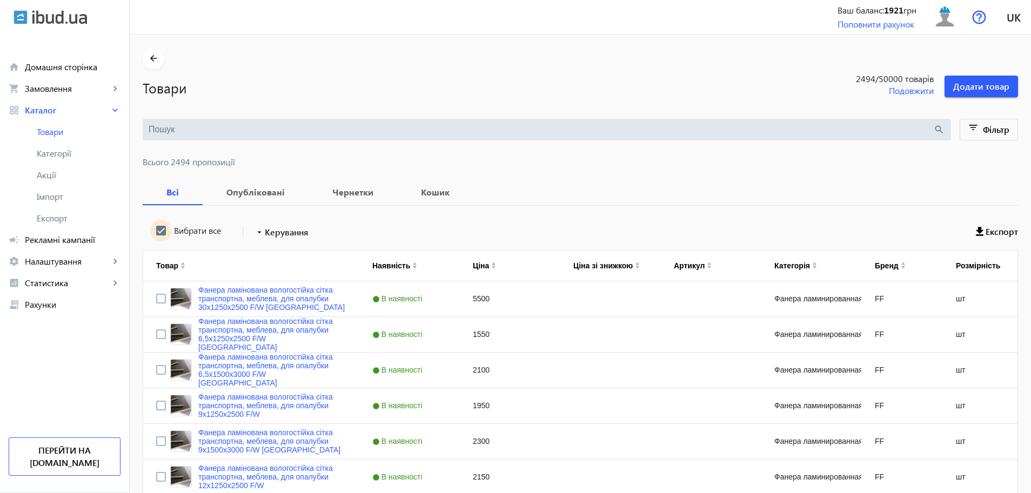
checkbox input "true"
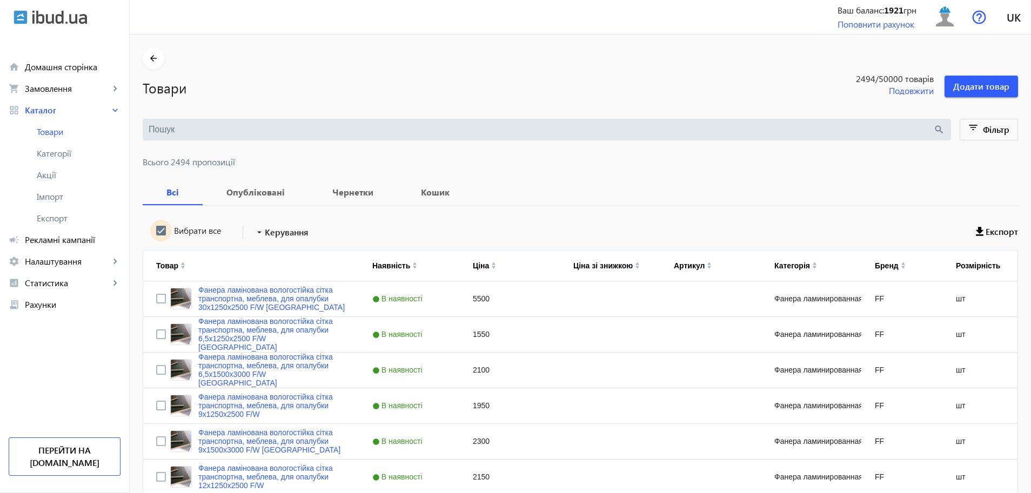
checkbox input "true"
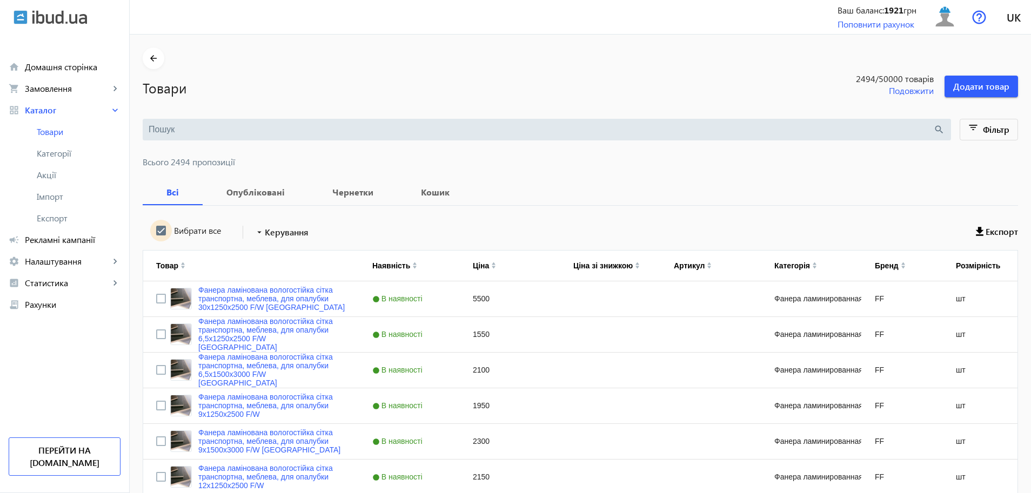
checkbox input "true"
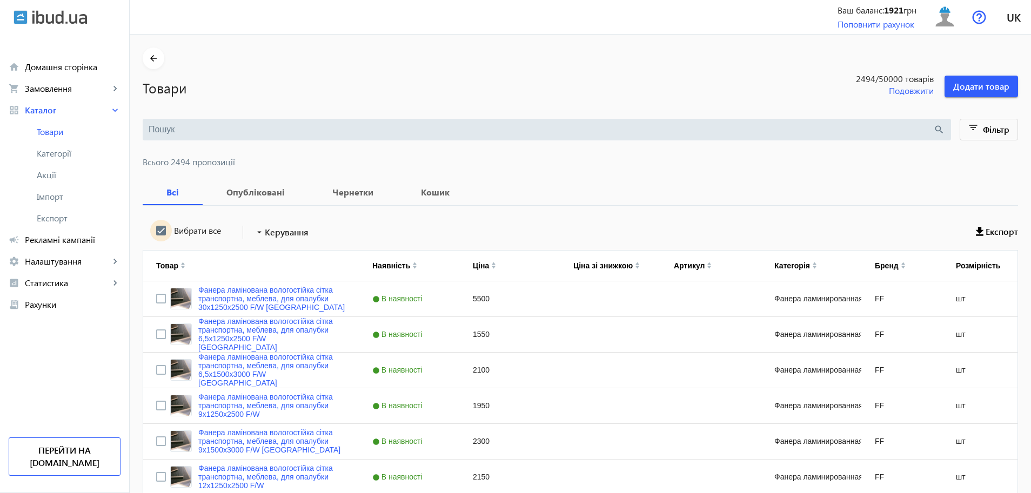
checkbox input "true"
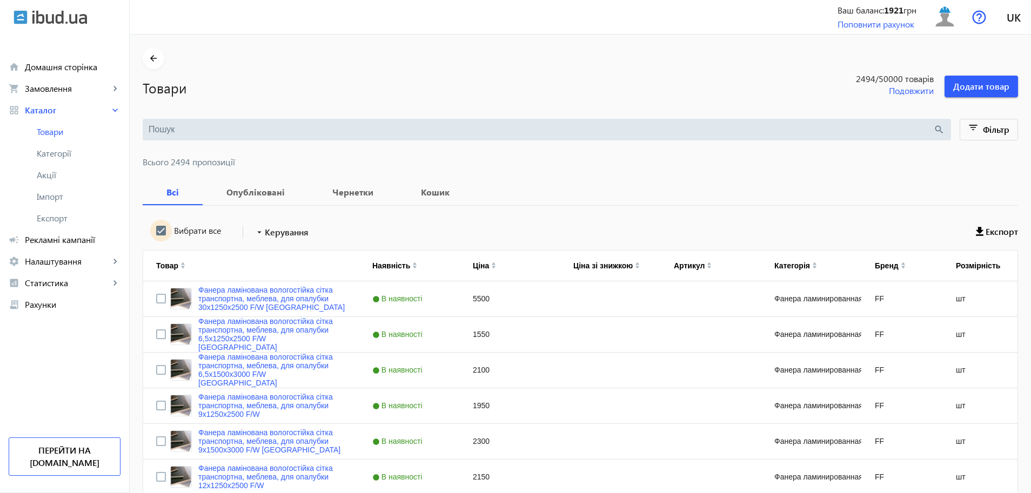
checkbox input "true"
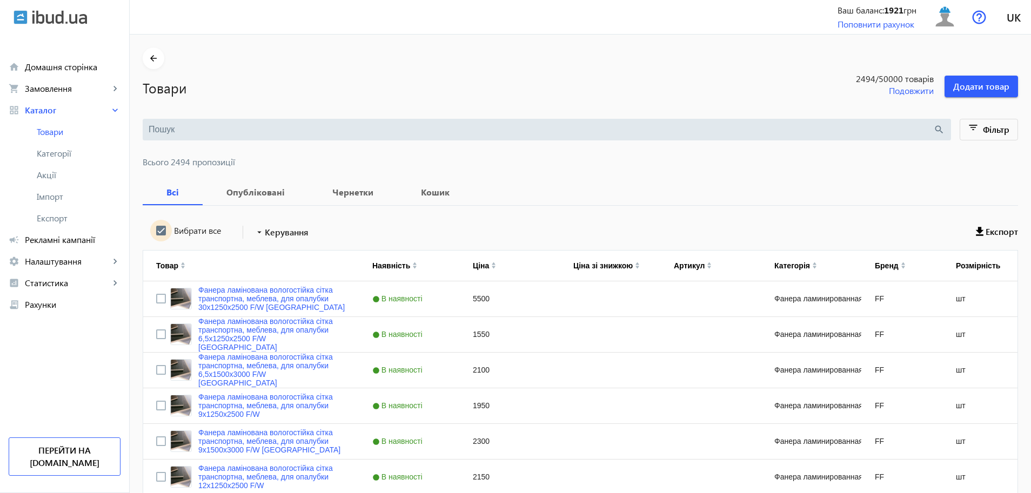
checkbox input "true"
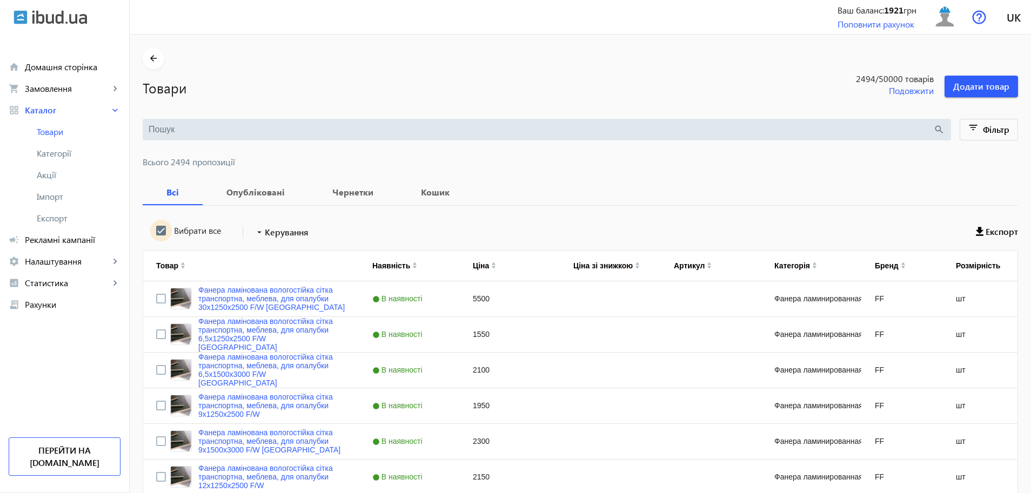
checkbox input "true"
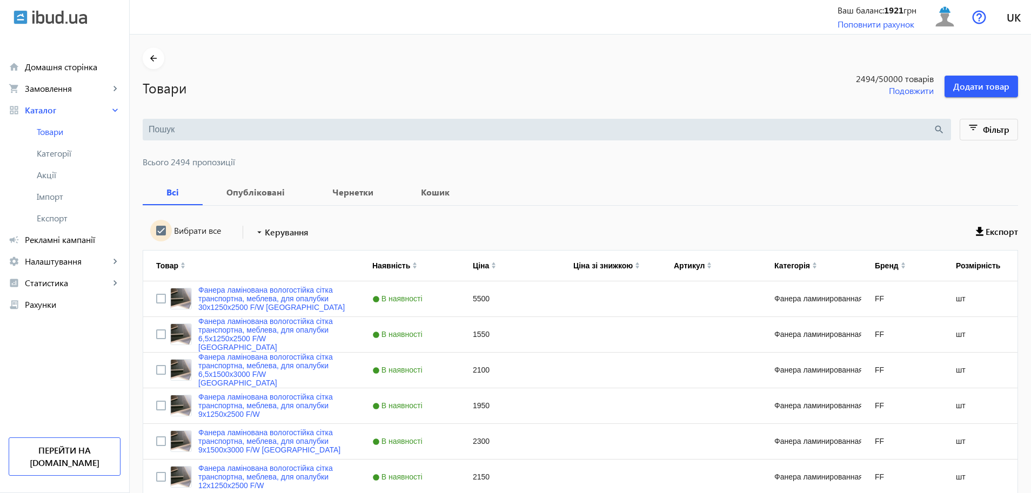
checkbox input "true"
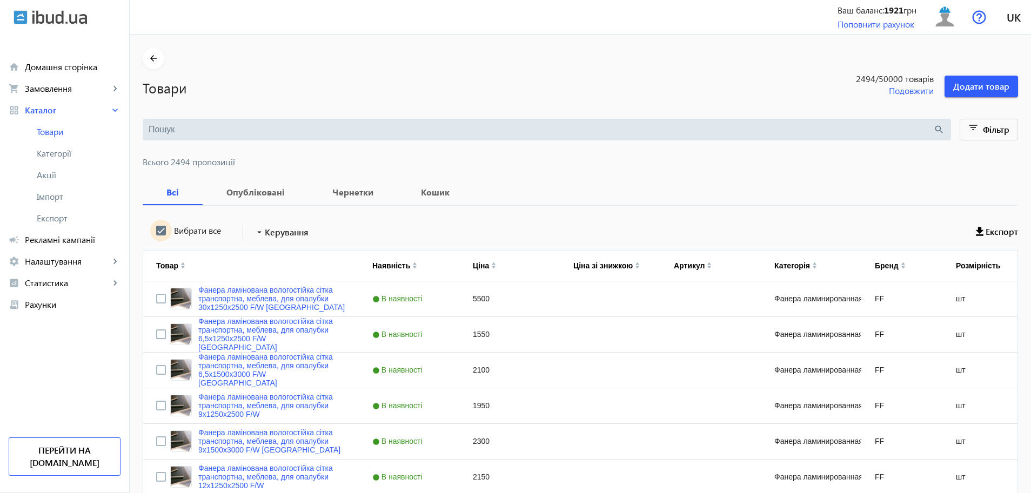
checkbox input "true"
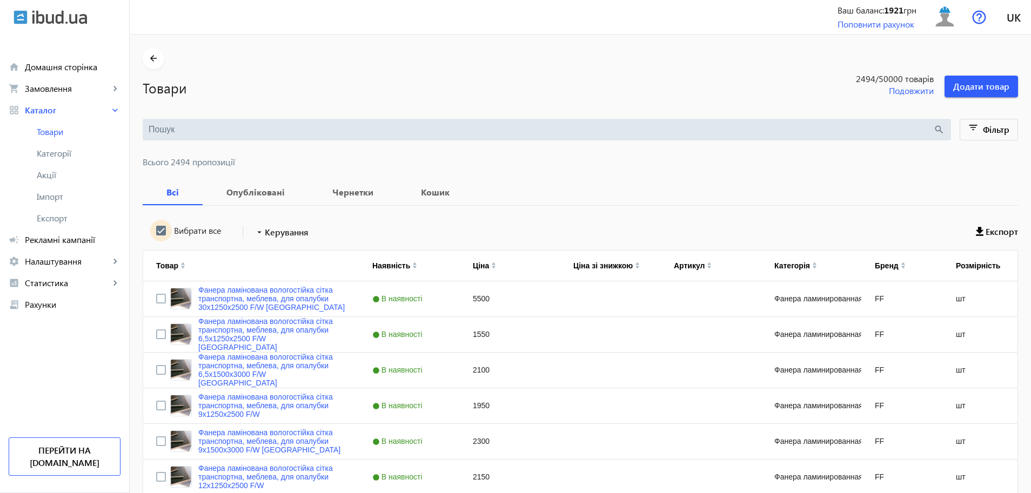
checkbox input "true"
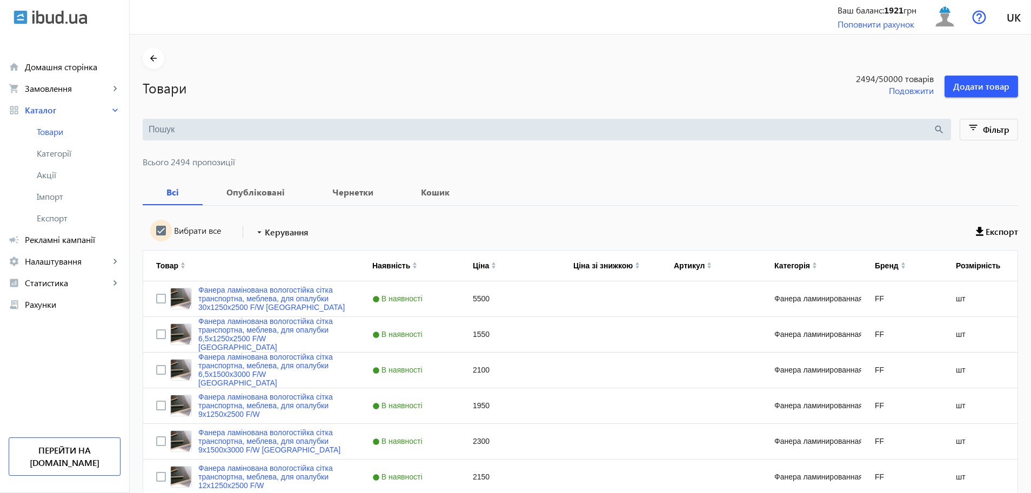
checkbox input "true"
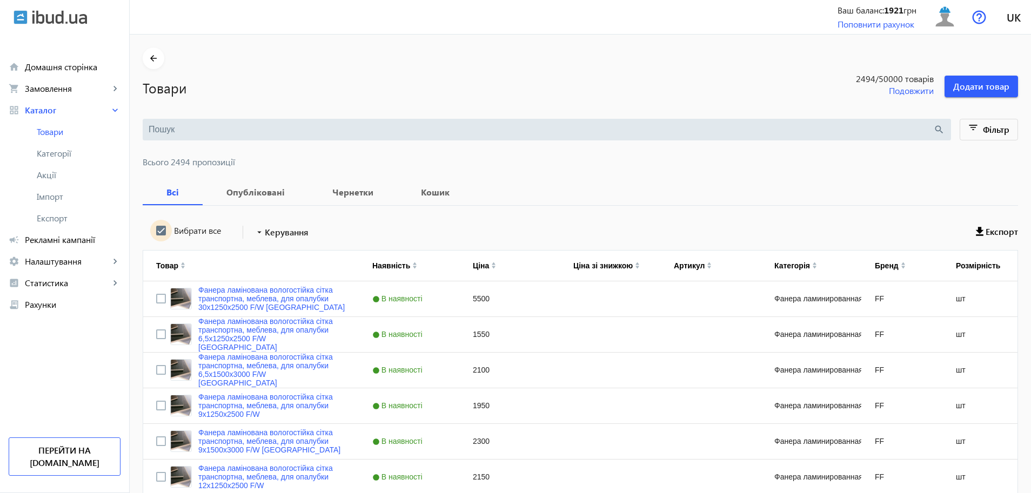
checkbox input "true"
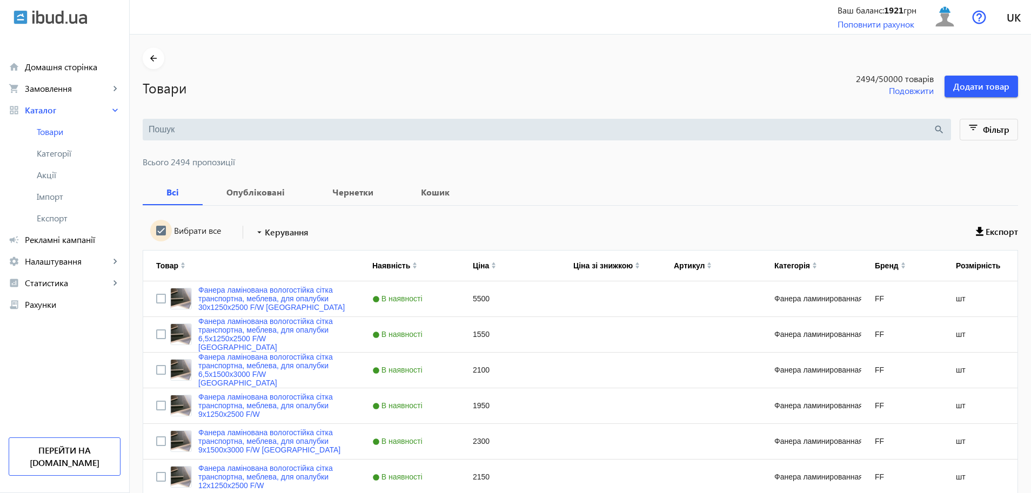
checkbox input "true"
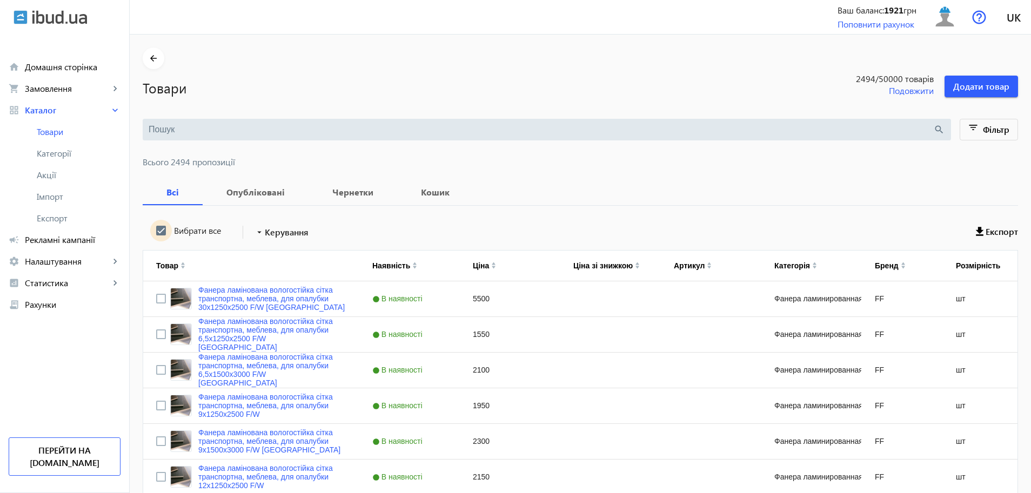
checkbox input "true"
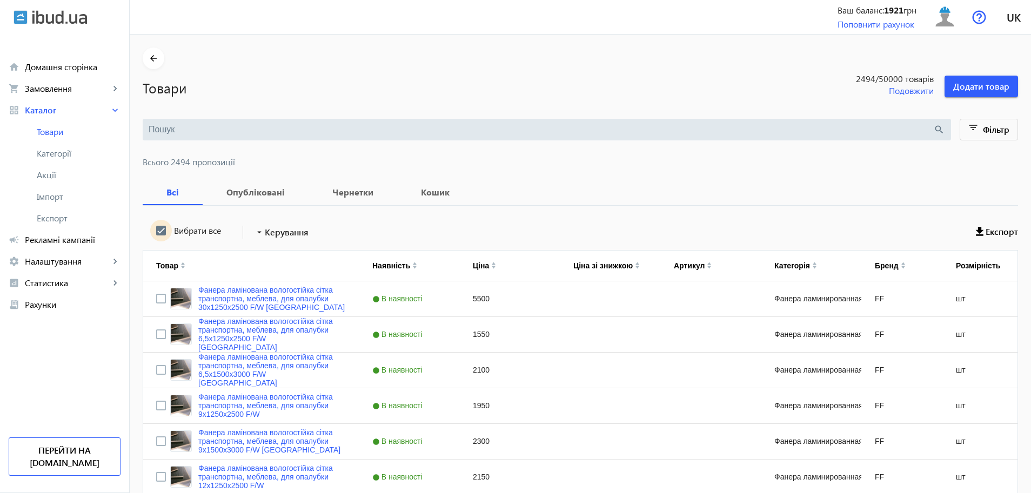
checkbox input "true"
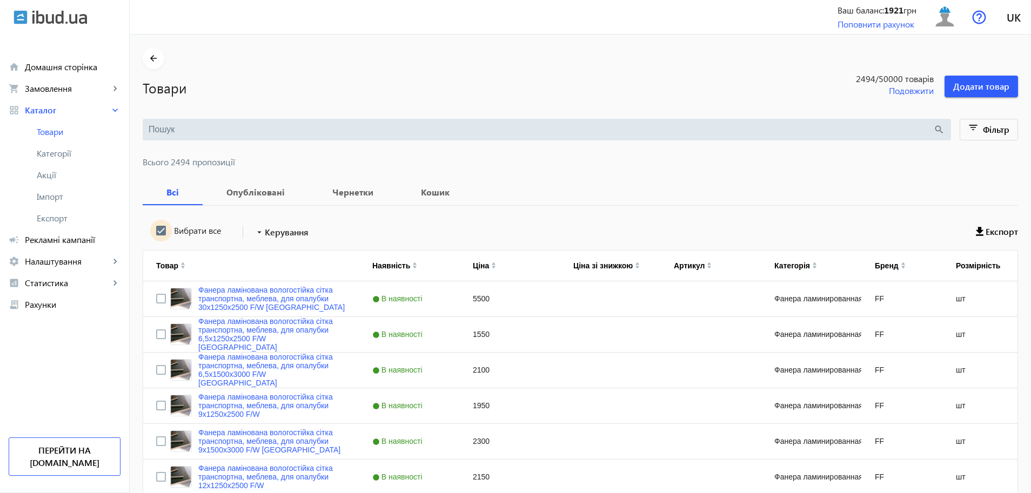
checkbox input "true"
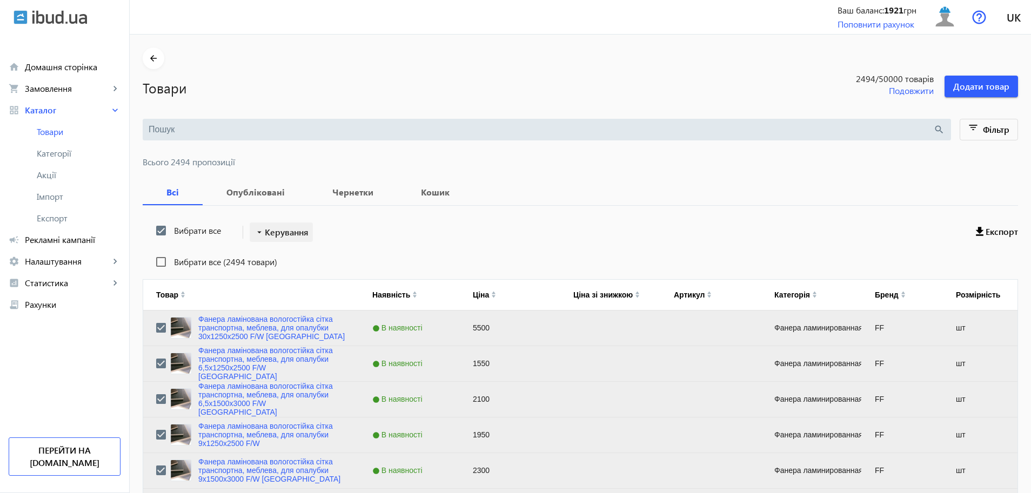
click at [293, 240] on span at bounding box center [281, 232] width 63 height 26
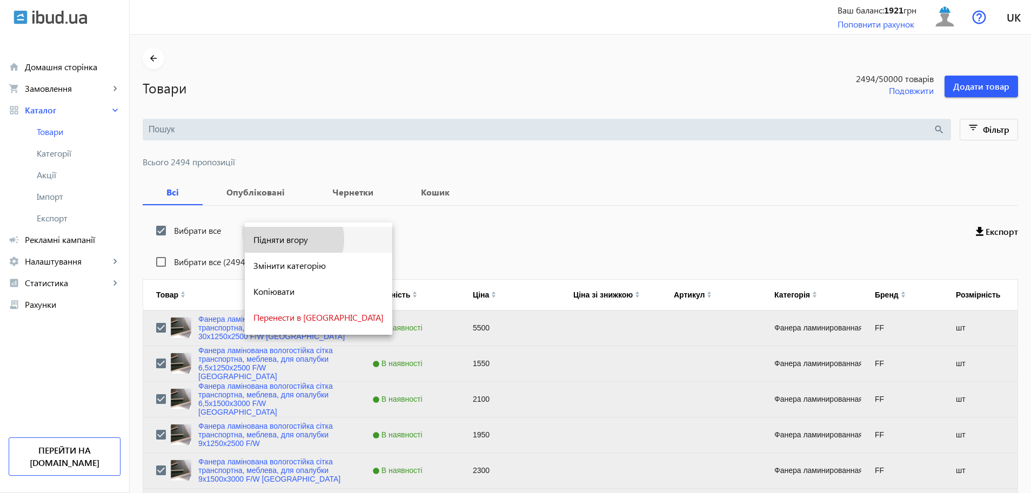
click at [293, 239] on span "Підняти вгору" at bounding box center [318, 240] width 130 height 9
